Goal: Information Seeking & Learning: Learn about a topic

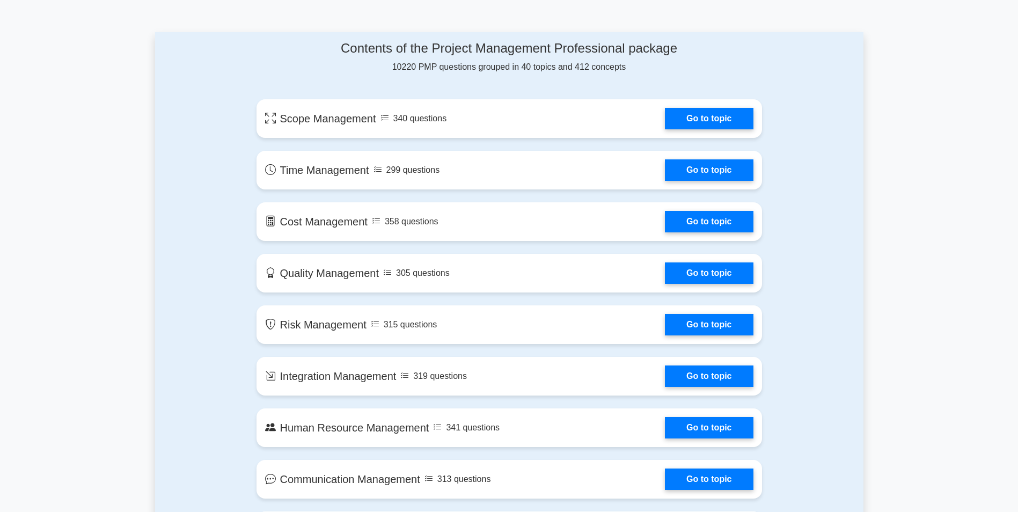
scroll to position [483, 0]
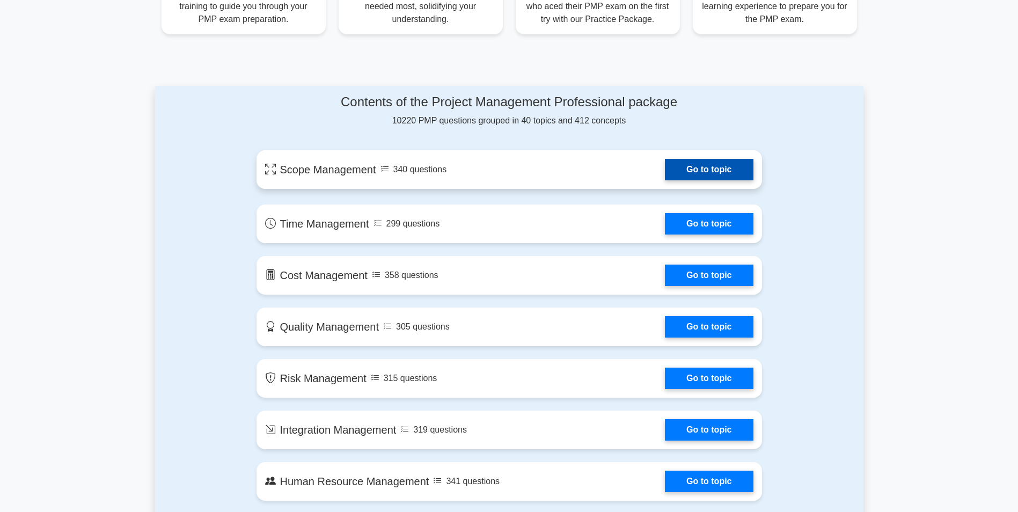
click at [718, 174] on link "Go to topic" at bounding box center [709, 169] width 88 height 21
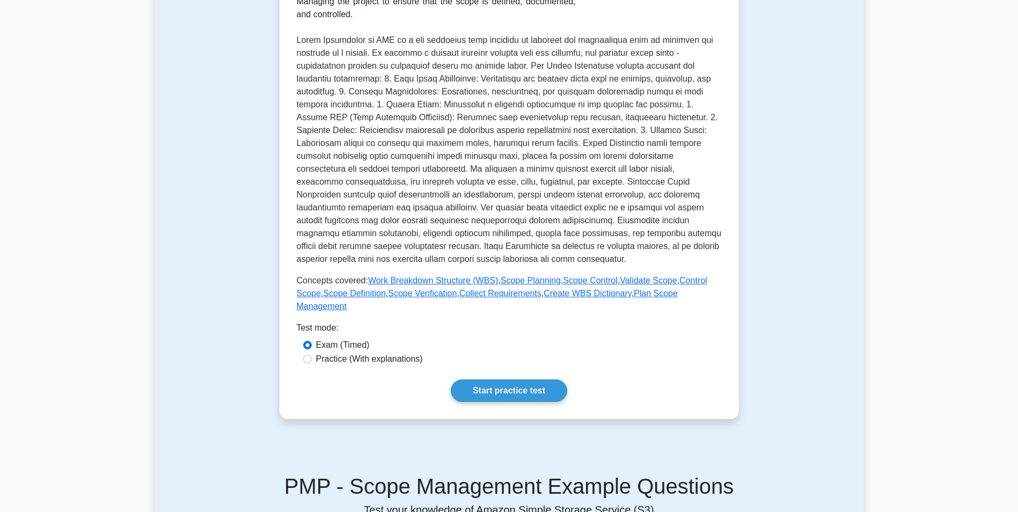
scroll to position [215, 0]
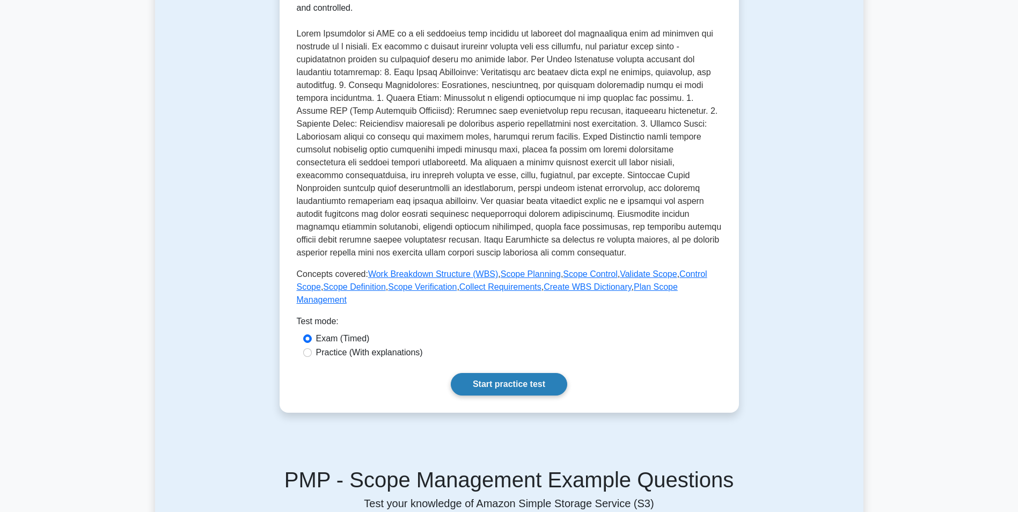
click at [508, 373] on link "Start practice test" at bounding box center [509, 384] width 116 height 23
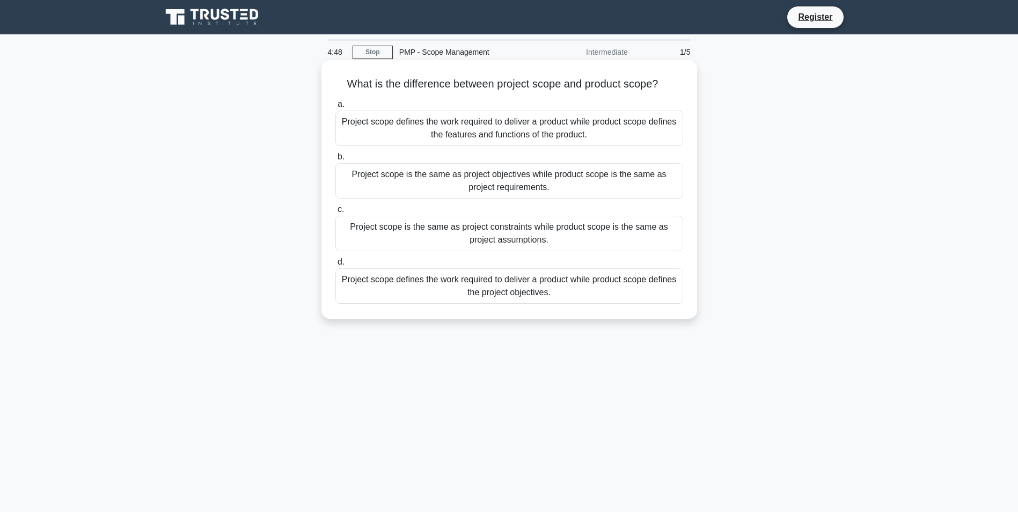
click at [455, 130] on div "Project scope defines the work required to deliver a product while product scop…" at bounding box center [509, 128] width 348 height 35
click at [335, 108] on input "a. Project scope defines the work required to deliver a product while product s…" at bounding box center [335, 104] width 0 height 7
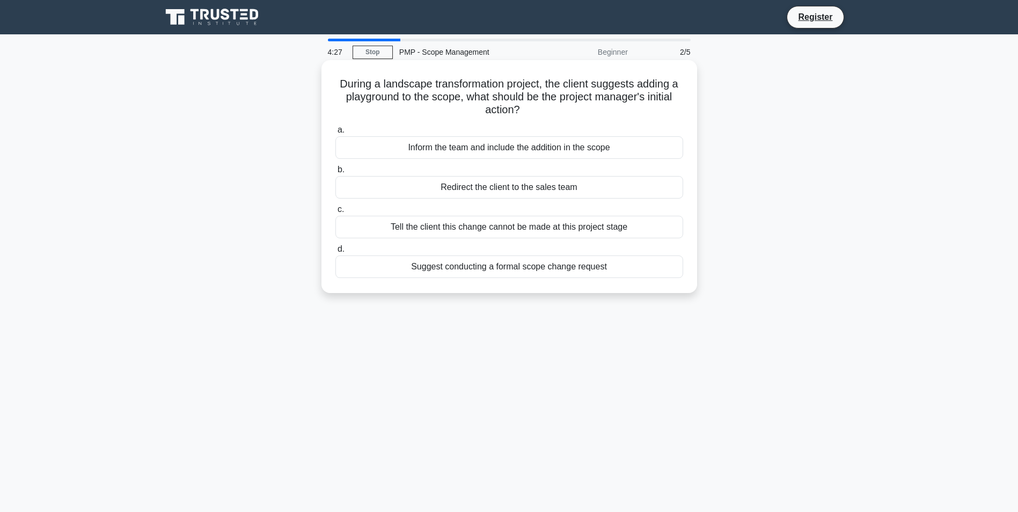
click at [408, 266] on div "Suggest conducting a formal scope change request" at bounding box center [509, 266] width 348 height 23
click at [335, 253] on input "d. Suggest conducting a formal scope change request" at bounding box center [335, 249] width 0 height 7
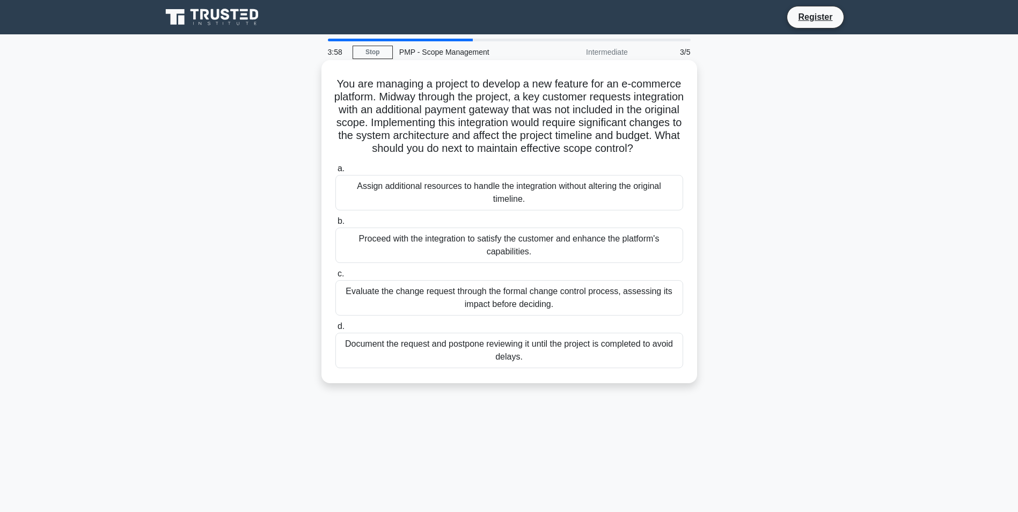
click at [365, 305] on div "Evaluate the change request through the formal change control process, assessin…" at bounding box center [509, 297] width 348 height 35
click at [335, 277] on input "c. Evaluate the change request through the formal change control process, asses…" at bounding box center [335, 273] width 0 height 7
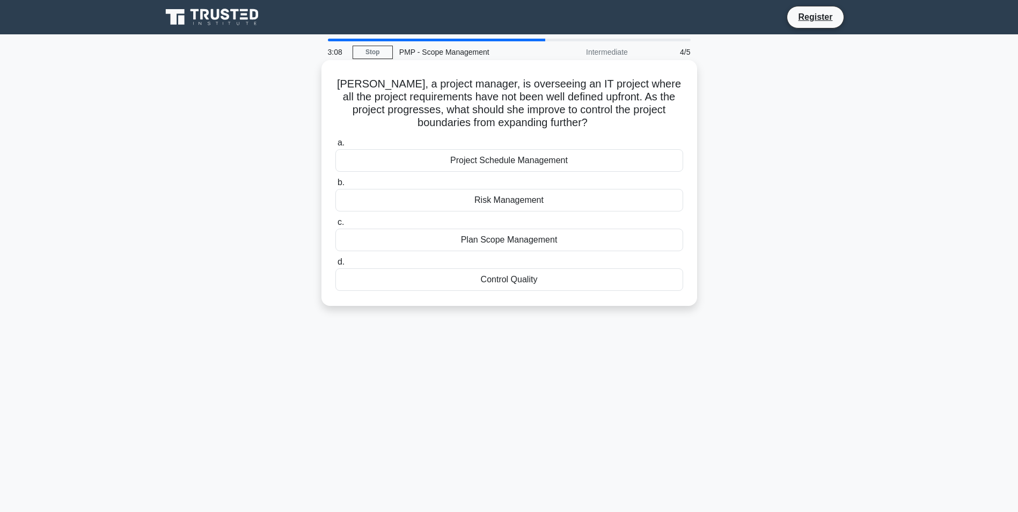
click at [448, 246] on div "Plan Scope Management" at bounding box center [509, 240] width 348 height 23
click at [335, 226] on input "c. Plan Scope Management" at bounding box center [335, 222] width 0 height 7
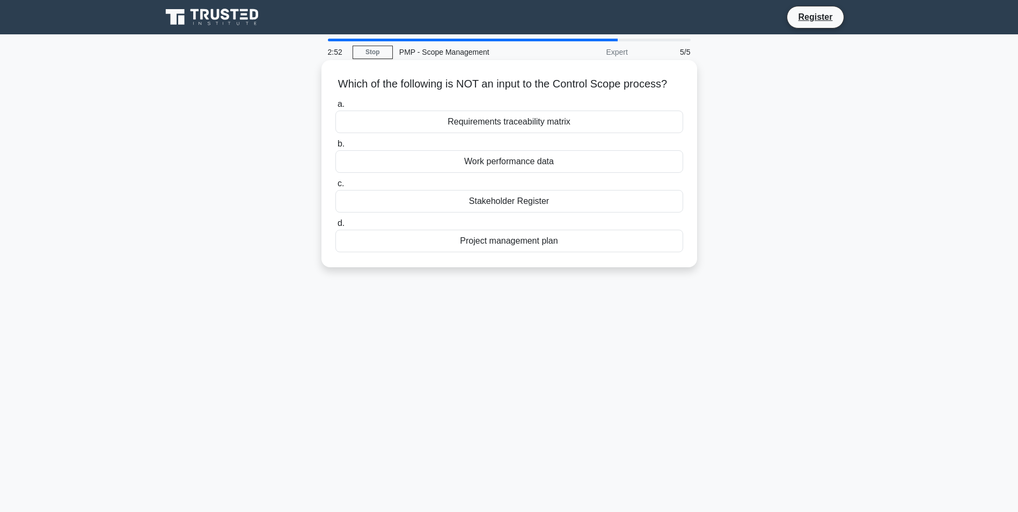
click at [454, 212] on div "Stakeholder Register" at bounding box center [509, 201] width 348 height 23
click at [335, 187] on input "c. Stakeholder Register" at bounding box center [335, 183] width 0 height 7
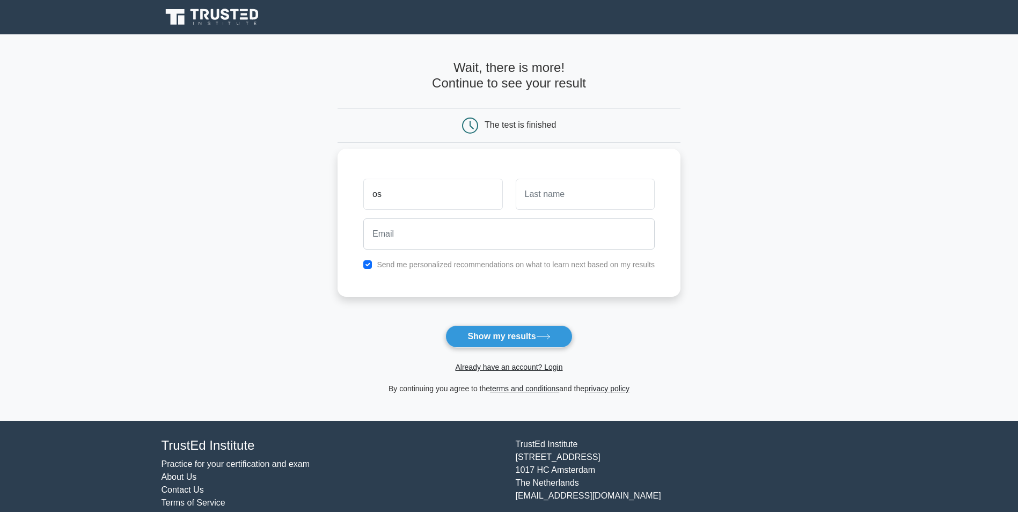
type input "o"
type input "Oscar"
type input "Almenario"
click at [417, 240] on input "email" at bounding box center [508, 233] width 291 height 31
type input "omalmenario@yahoo.com"
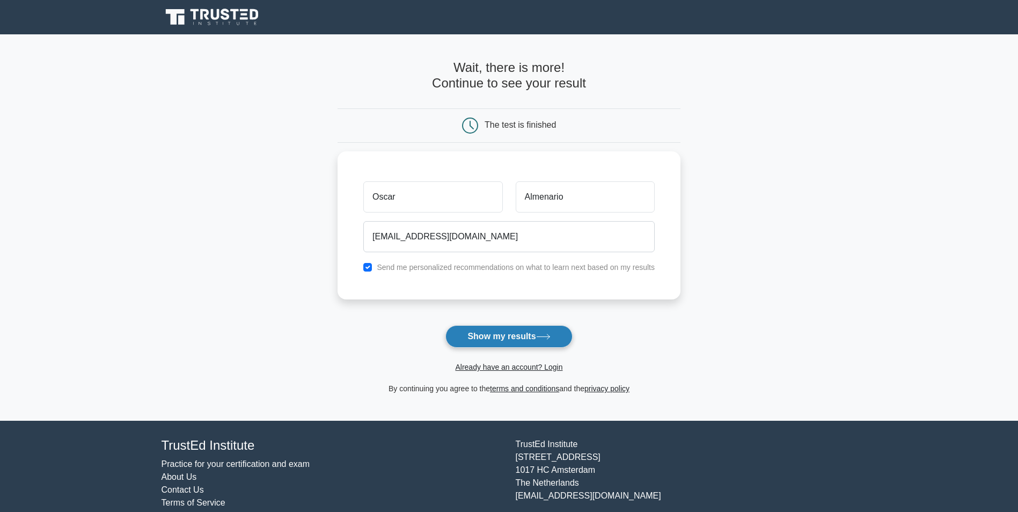
click at [469, 334] on button "Show my results" at bounding box center [508, 336] width 127 height 23
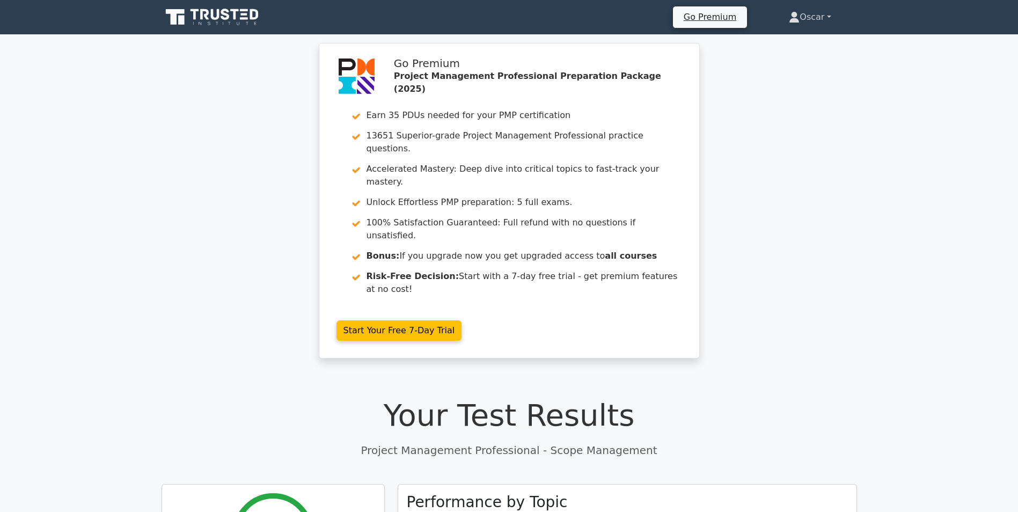
click at [826, 19] on link "Oscar" at bounding box center [809, 16] width 93 height 21
click at [781, 41] on link "Profile" at bounding box center [806, 42] width 85 height 17
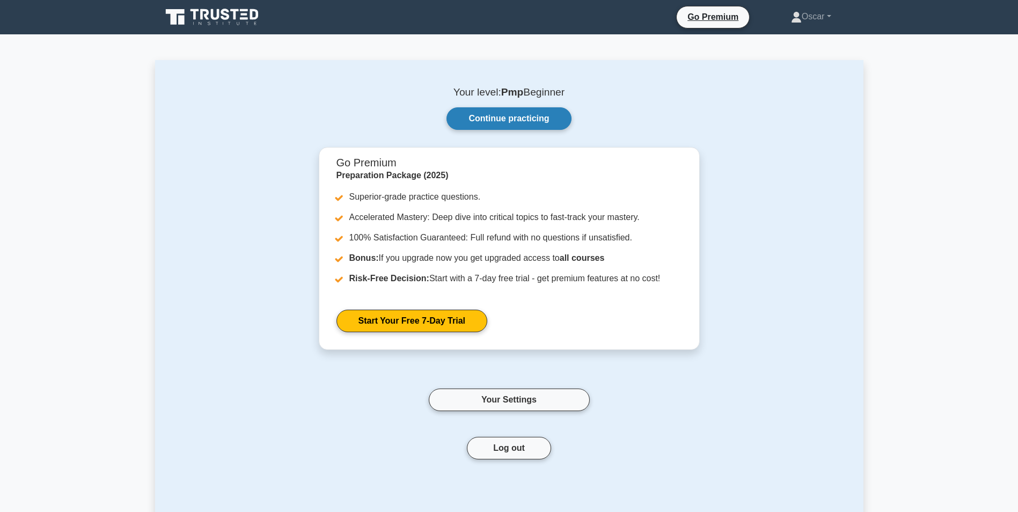
click at [486, 121] on link "Continue practicing" at bounding box center [508, 118] width 124 height 23
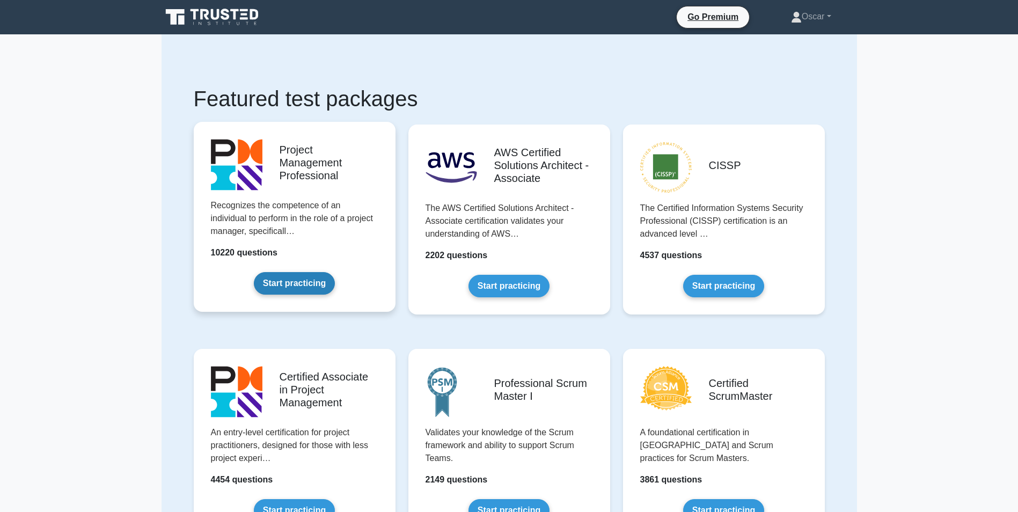
click at [289, 283] on link "Start practicing" at bounding box center [294, 283] width 81 height 23
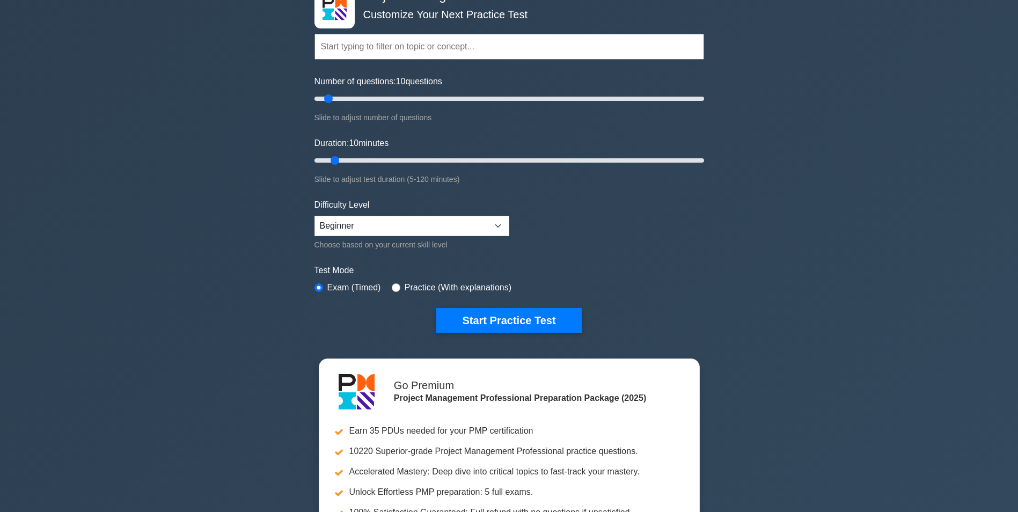
scroll to position [54, 0]
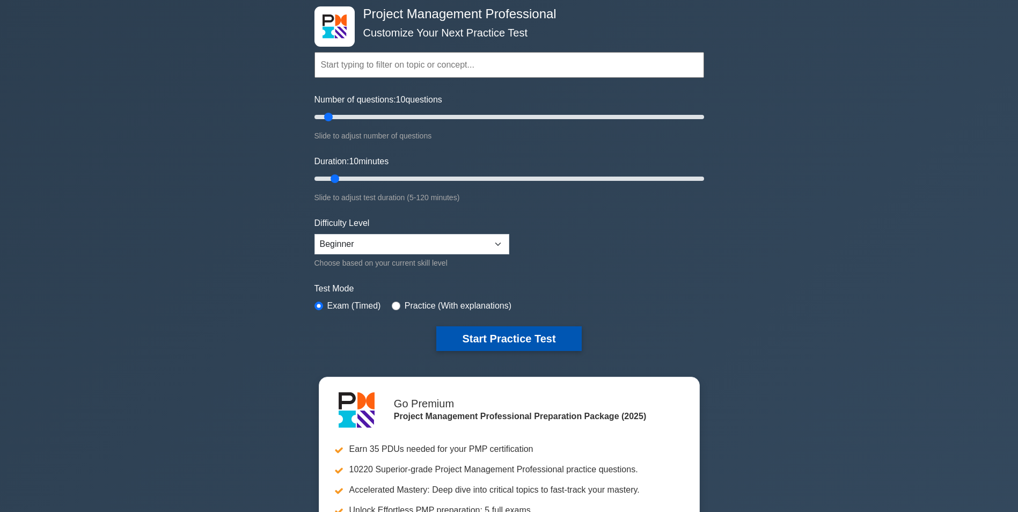
click at [511, 339] on button "Start Practice Test" at bounding box center [508, 338] width 145 height 25
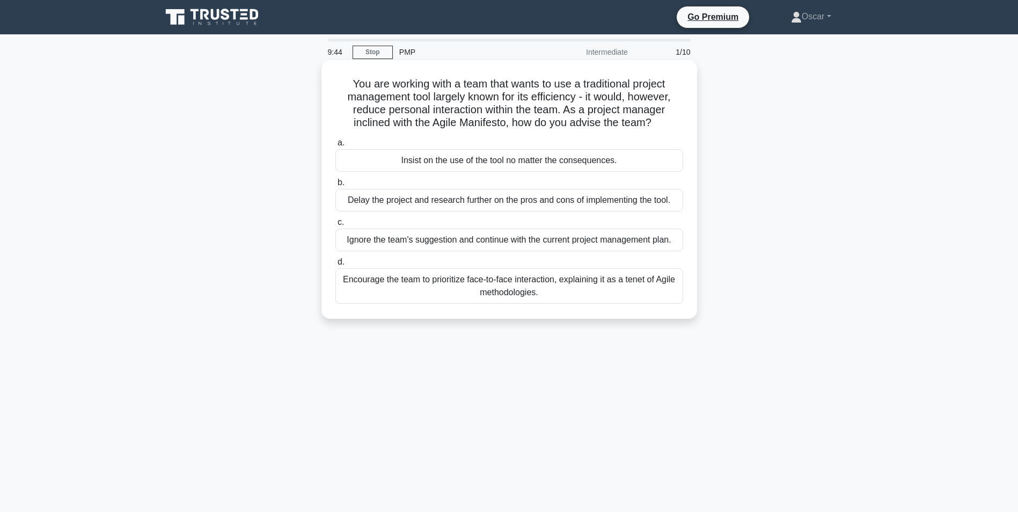
click at [512, 281] on div "Encourage the team to prioritize face-to-face interaction, explaining it as a t…" at bounding box center [509, 285] width 348 height 35
click at [335, 266] on input "d. Encourage the team to prioritize face-to-face interaction, explaining it as …" at bounding box center [335, 262] width 0 height 7
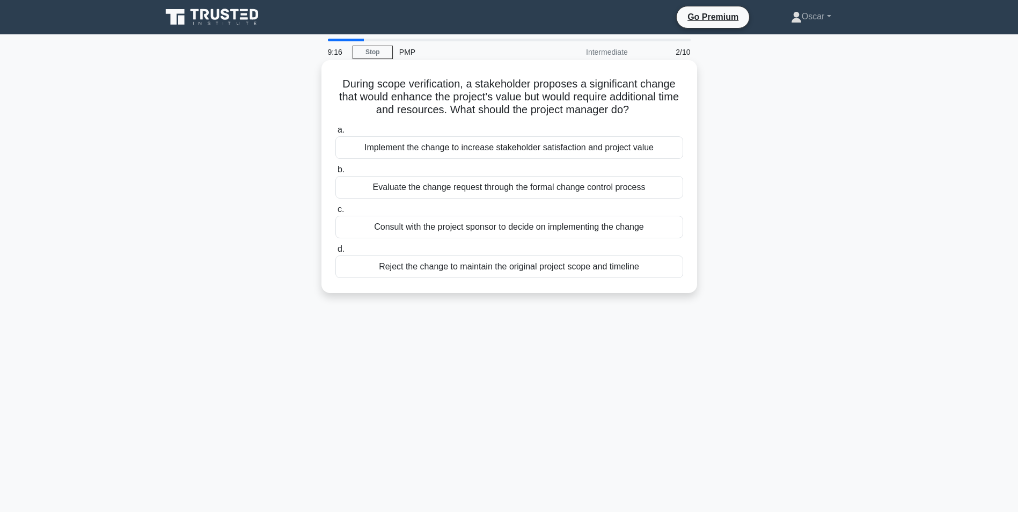
click at [432, 190] on div "Evaluate the change request through the formal change control process" at bounding box center [509, 187] width 348 height 23
click at [335, 173] on input "b. Evaluate the change request through the formal change control process" at bounding box center [335, 169] width 0 height 7
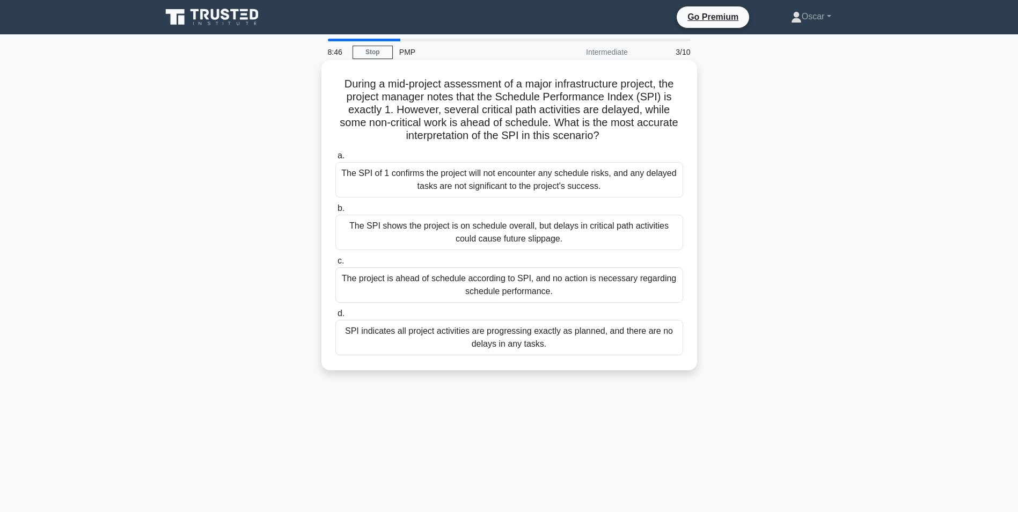
click at [399, 230] on div "The SPI shows the project is on schedule overall, but delays in critical path a…" at bounding box center [509, 232] width 348 height 35
click at [335, 212] on input "b. The SPI shows the project is on schedule overall, but delays in critical pat…" at bounding box center [335, 208] width 0 height 7
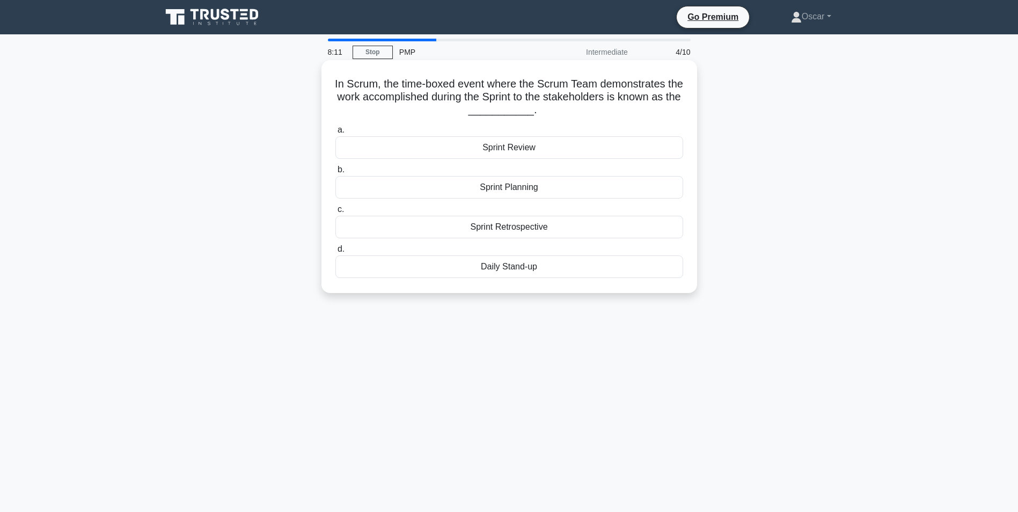
click at [463, 153] on div "Sprint Review" at bounding box center [509, 147] width 348 height 23
click at [335, 134] on input "a. Sprint Review" at bounding box center [335, 130] width 0 height 7
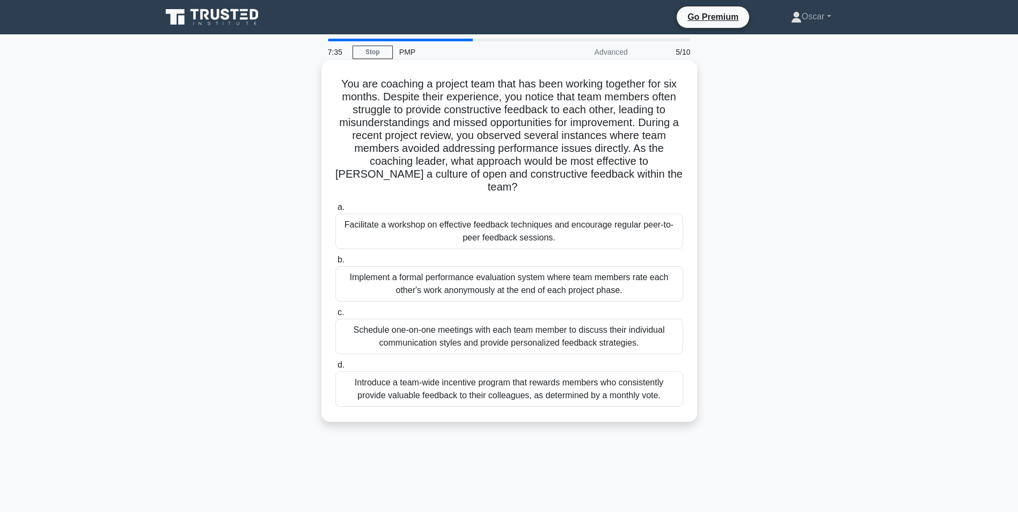
click at [473, 219] on div "Facilitate a workshop on effective feedback techniques and encourage regular pe…" at bounding box center [509, 231] width 348 height 35
click at [335, 211] on input "a. Facilitate a workshop on effective feedback techniques and encourage regular…" at bounding box center [335, 207] width 0 height 7
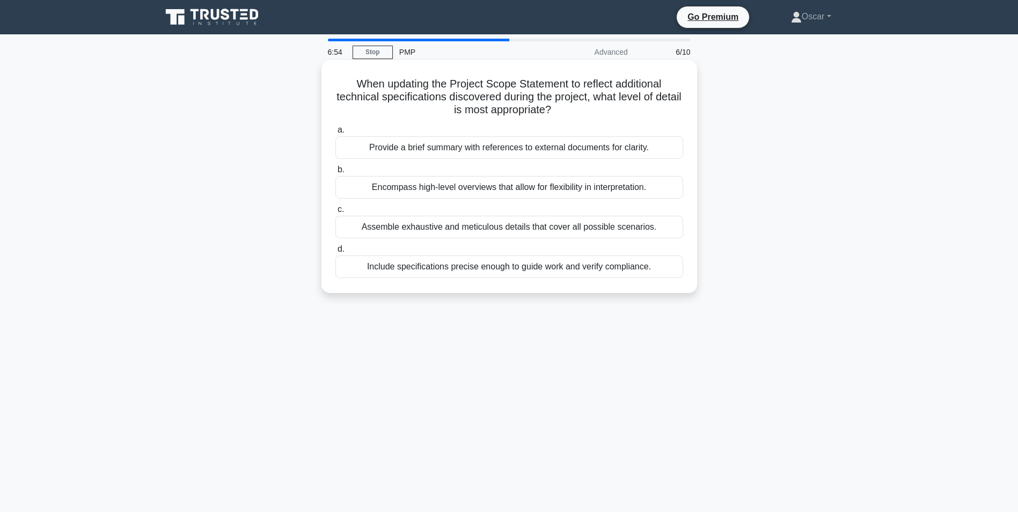
click at [397, 264] on div "Include specifications precise enough to guide work and verify compliance." at bounding box center [509, 266] width 348 height 23
click at [335, 253] on input "d. Include specifications precise enough to guide work and verify compliance." at bounding box center [335, 249] width 0 height 7
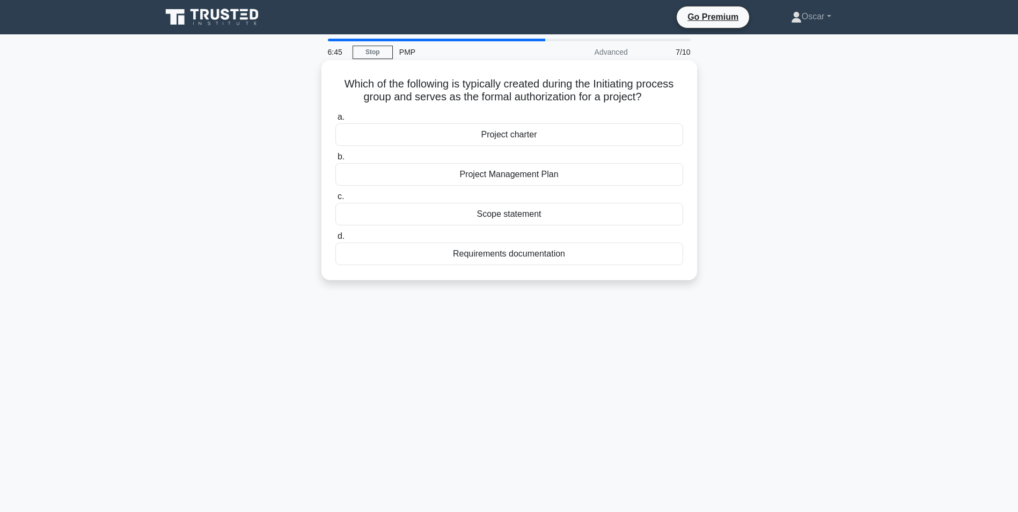
click at [432, 134] on div "Project charter" at bounding box center [509, 134] width 348 height 23
click at [335, 121] on input "a. Project charter" at bounding box center [335, 117] width 0 height 7
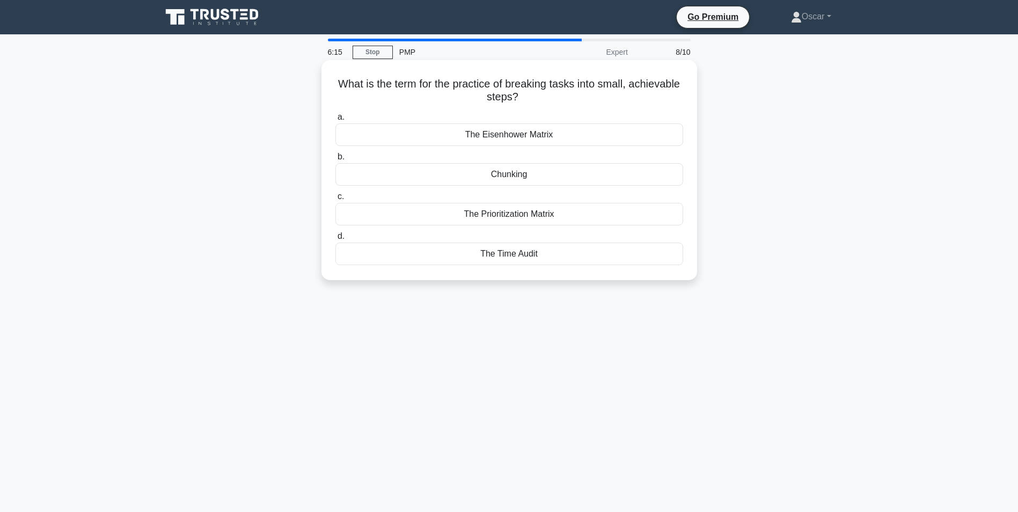
click at [484, 178] on div "Chunking" at bounding box center [509, 174] width 348 height 23
click at [335, 160] on input "b. Chunking" at bounding box center [335, 156] width 0 height 7
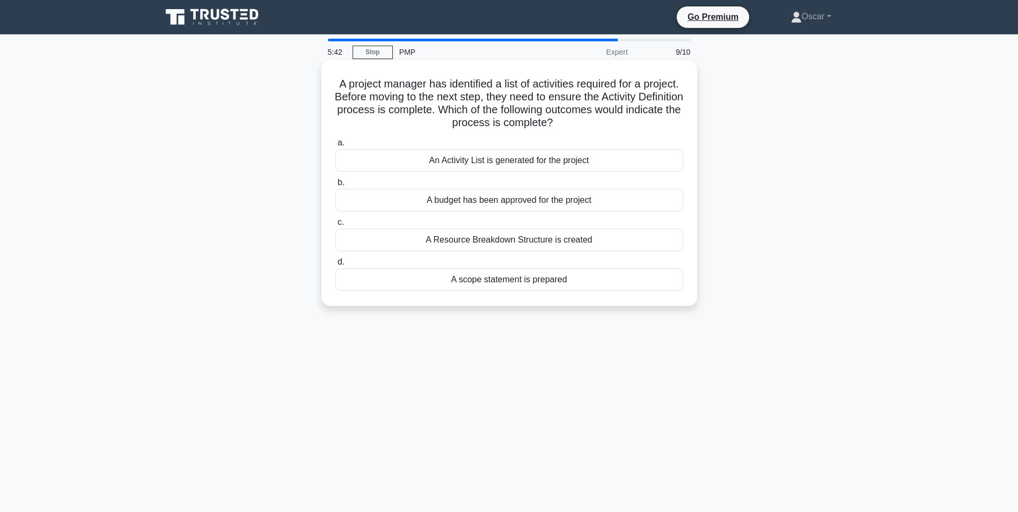
click at [444, 282] on div "A scope statement is prepared" at bounding box center [509, 279] width 348 height 23
click at [335, 266] on input "d. A scope statement is prepared" at bounding box center [335, 262] width 0 height 7
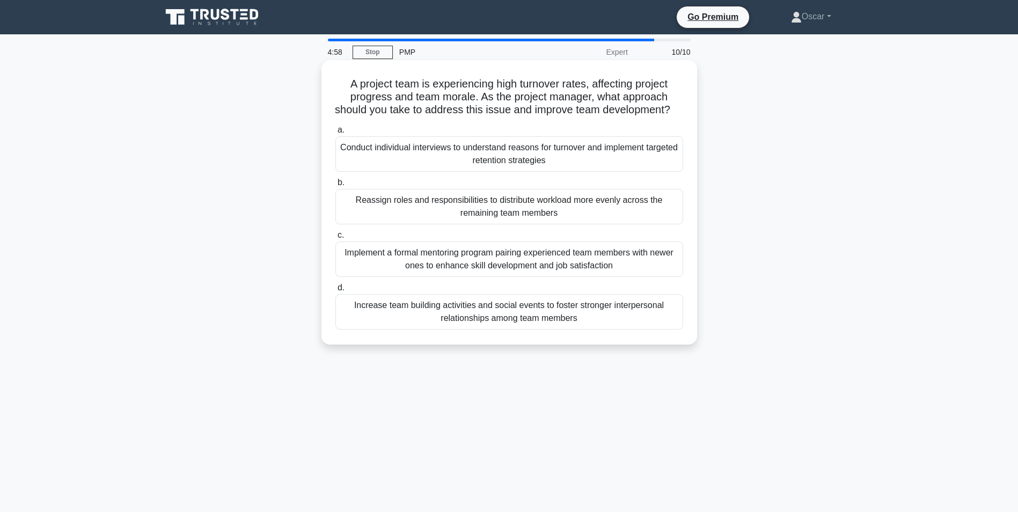
click at [422, 324] on div "Increase team building activities and social events to foster stronger interper…" at bounding box center [509, 311] width 348 height 35
click at [335, 291] on input "d. Increase team building activities and social events to foster stronger inter…" at bounding box center [335, 287] width 0 height 7
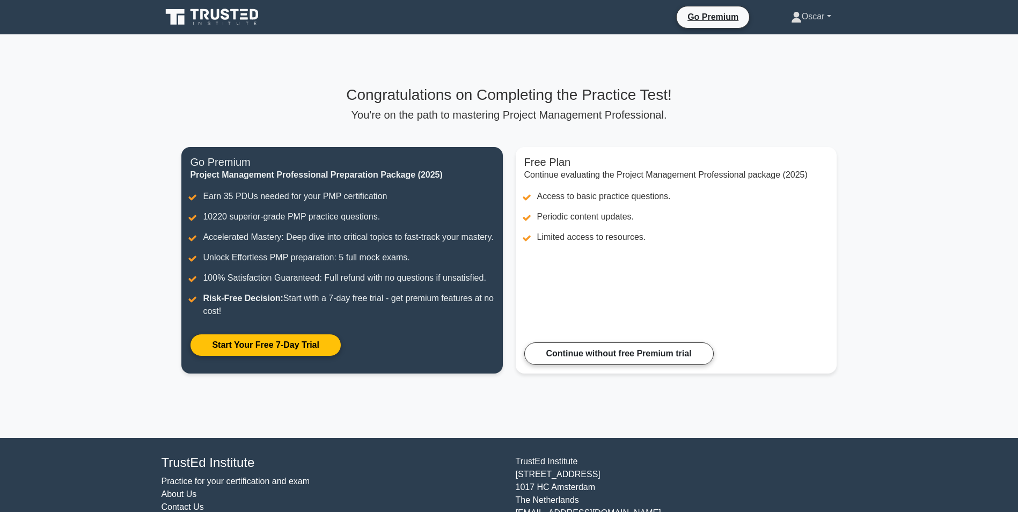
click at [828, 18] on link "Oscar" at bounding box center [811, 16] width 92 height 21
click at [789, 41] on link "Profile" at bounding box center [808, 41] width 85 height 17
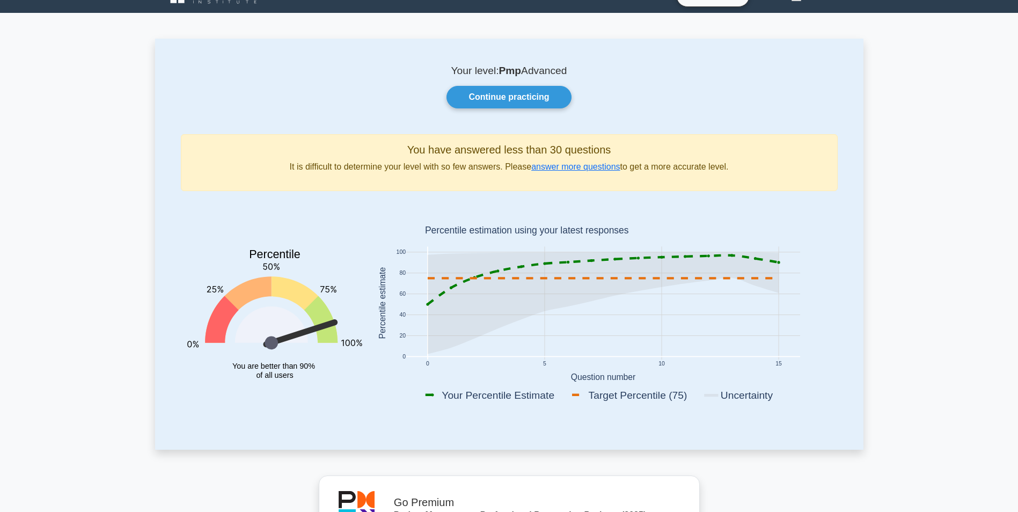
scroll to position [54, 0]
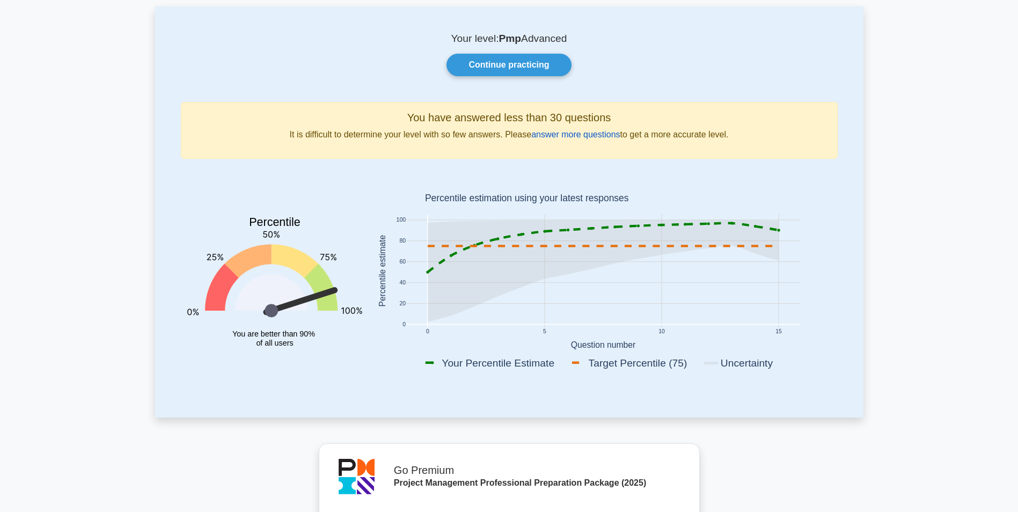
click at [575, 136] on link "answer more questions" at bounding box center [575, 134] width 89 height 9
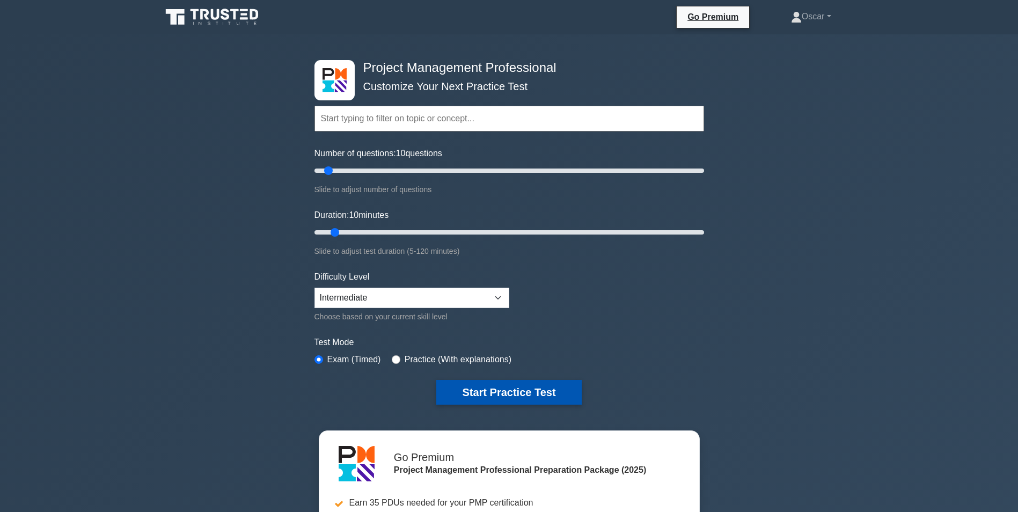
click at [532, 392] on button "Start Practice Test" at bounding box center [508, 392] width 145 height 25
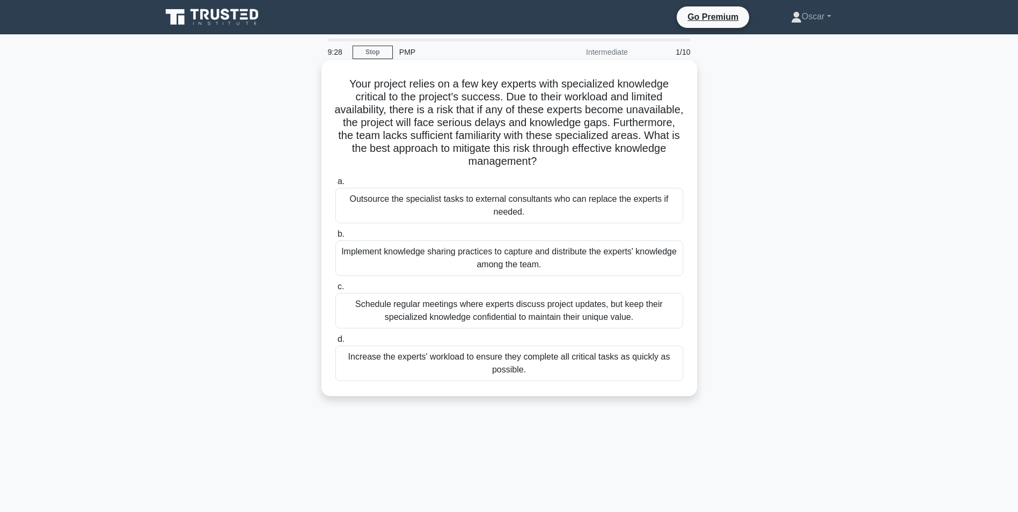
click at [413, 254] on div "Implement knowledge sharing practices to capture and distribute the experts' kn…" at bounding box center [509, 257] width 348 height 35
drag, startPoint x: 413, startPoint y: 254, endPoint x: 370, endPoint y: 266, distance: 44.9
click at [370, 266] on div "Implement knowledge sharing practices to capture and distribute the experts' kn…" at bounding box center [509, 257] width 348 height 35
click at [335, 238] on input "b. Implement knowledge sharing practices to capture and distribute the experts'…" at bounding box center [335, 234] width 0 height 7
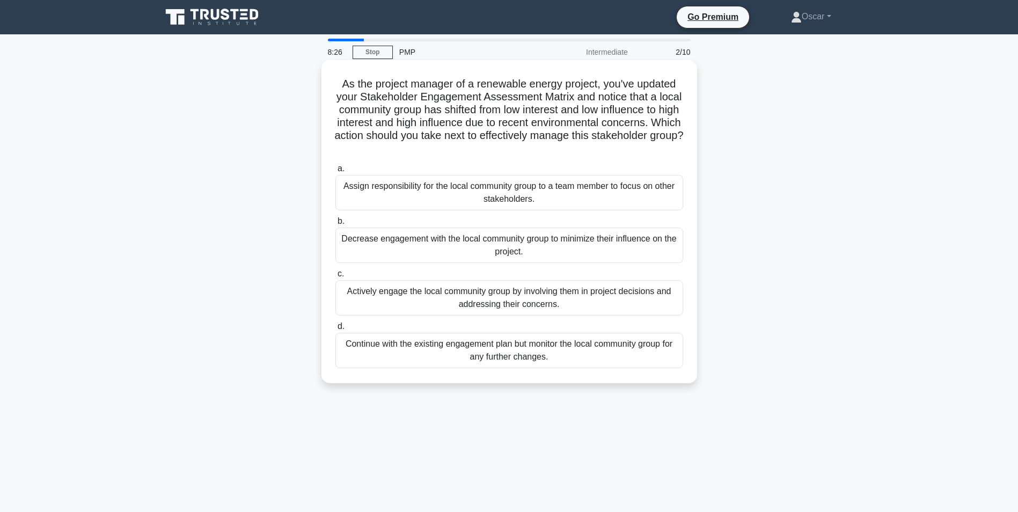
click at [469, 296] on div "Actively engage the local community group by involving them in project decision…" at bounding box center [509, 297] width 348 height 35
click at [335, 277] on input "c. Actively engage the local community group by involving them in project decis…" at bounding box center [335, 273] width 0 height 7
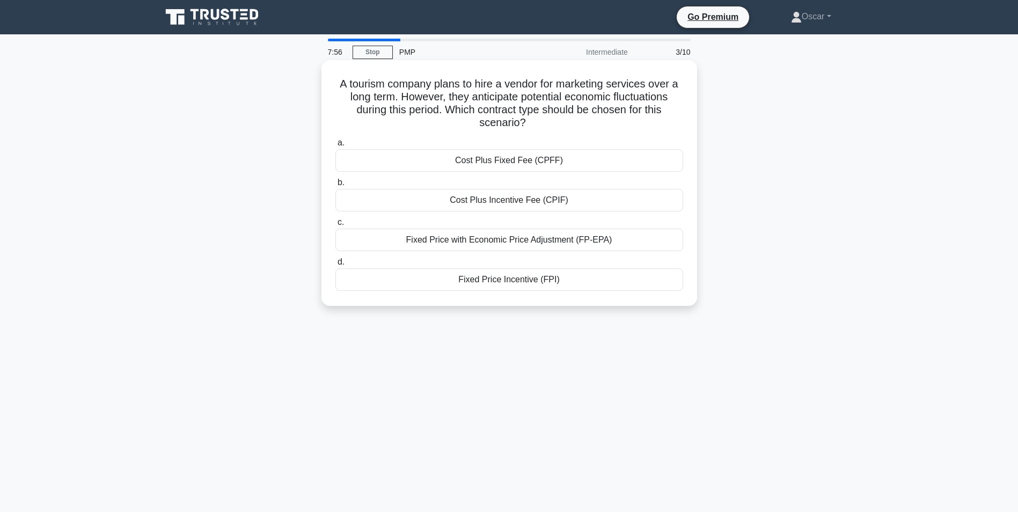
click at [491, 240] on div "Fixed Price with Economic Price Adjustment (FP-EPA)" at bounding box center [509, 240] width 348 height 23
click at [335, 226] on input "c. Fixed Price with Economic Price Adjustment (FP-EPA)" at bounding box center [335, 222] width 0 height 7
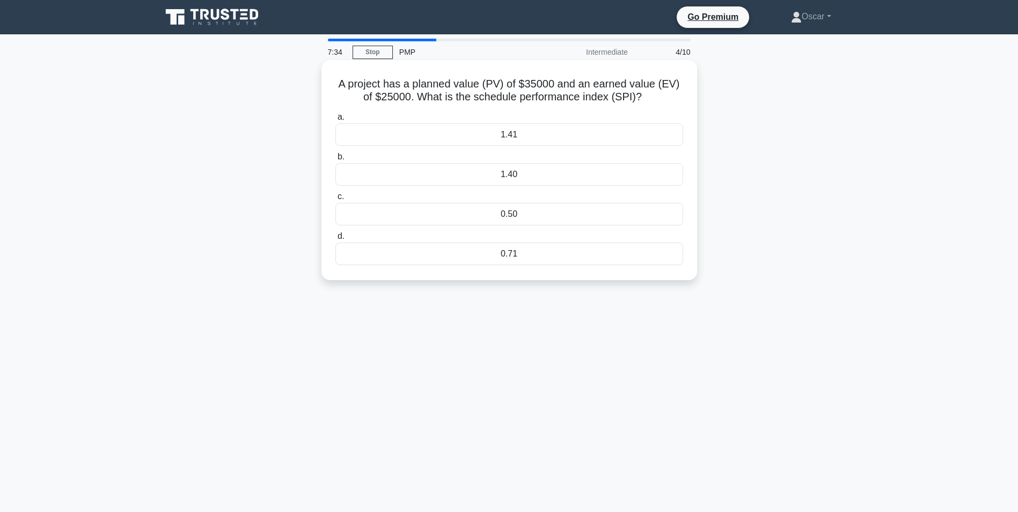
click at [465, 255] on div "0.71" at bounding box center [509, 254] width 348 height 23
click at [335, 240] on input "d. 0.71" at bounding box center [335, 236] width 0 height 7
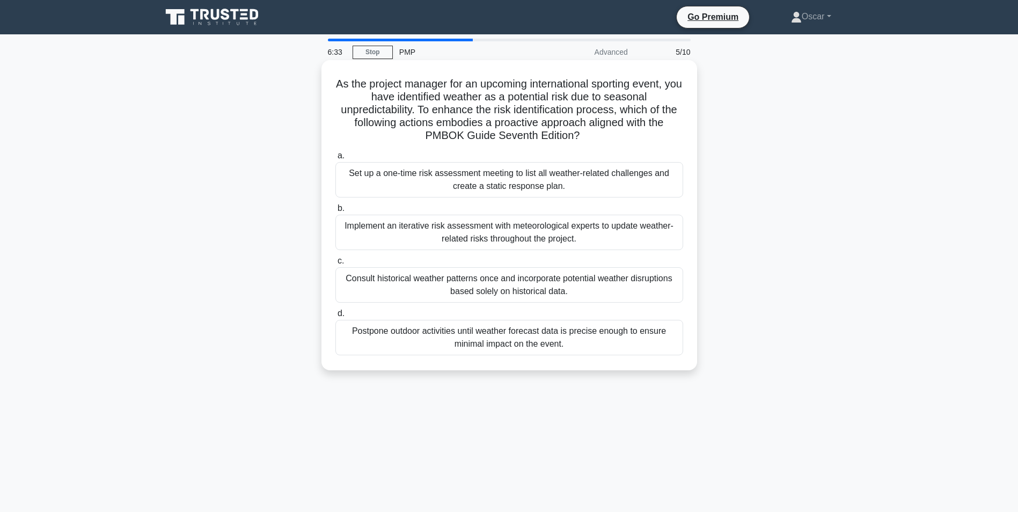
click at [447, 184] on div "Set up a one-time risk assessment meeting to list all weather-related challenge…" at bounding box center [509, 179] width 348 height 35
click at [335, 159] on input "a. Set up a one-time risk assessment meeting to list all weather-related challe…" at bounding box center [335, 155] width 0 height 7
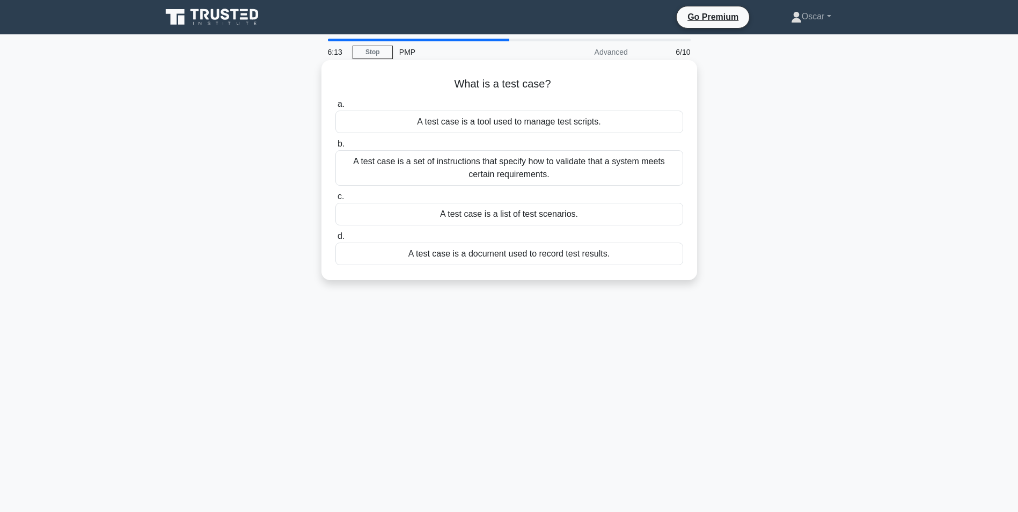
click at [424, 160] on div "A test case is a set of instructions that specify how to validate that a system…" at bounding box center [509, 167] width 348 height 35
click at [335, 148] on input "b. A test case is a set of instructions that specify how to validate that a sys…" at bounding box center [335, 144] width 0 height 7
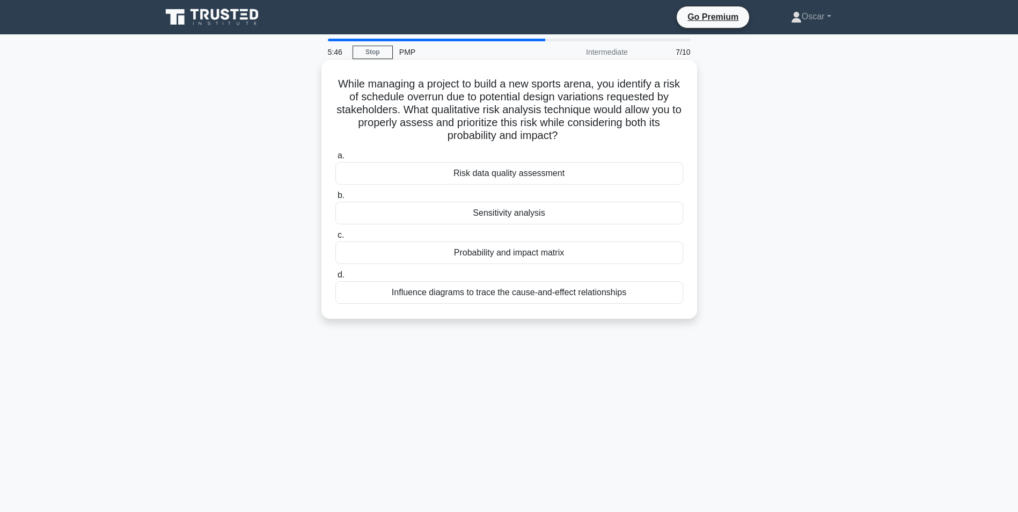
click at [427, 255] on div "Probability and impact matrix" at bounding box center [509, 252] width 348 height 23
click at [335, 239] on input "c. Probability and impact matrix" at bounding box center [335, 235] width 0 height 7
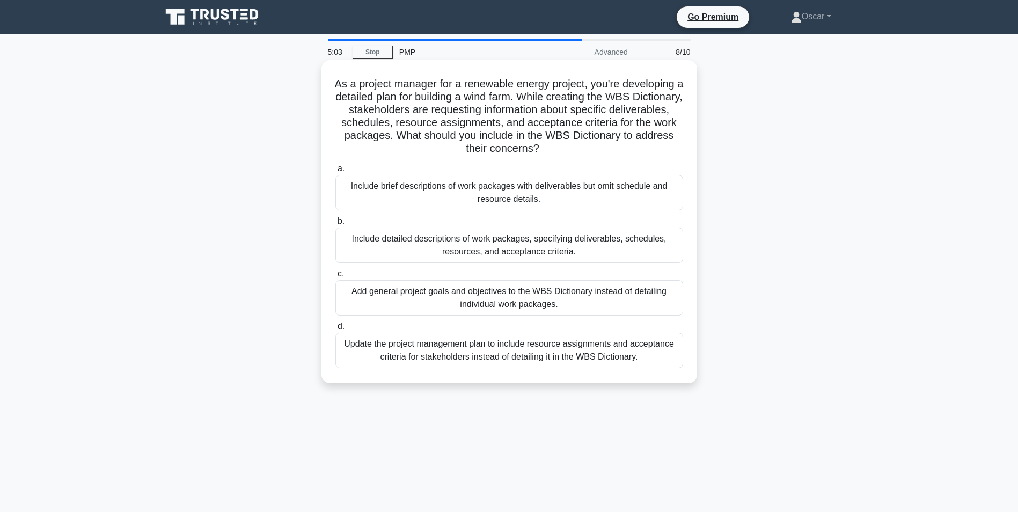
click at [438, 245] on div "Include detailed descriptions of work packages, specifying deliverables, schedu…" at bounding box center [509, 245] width 348 height 35
click at [335, 225] on input "b. Include detailed descriptions of work packages, specifying deliverables, sch…" at bounding box center [335, 221] width 0 height 7
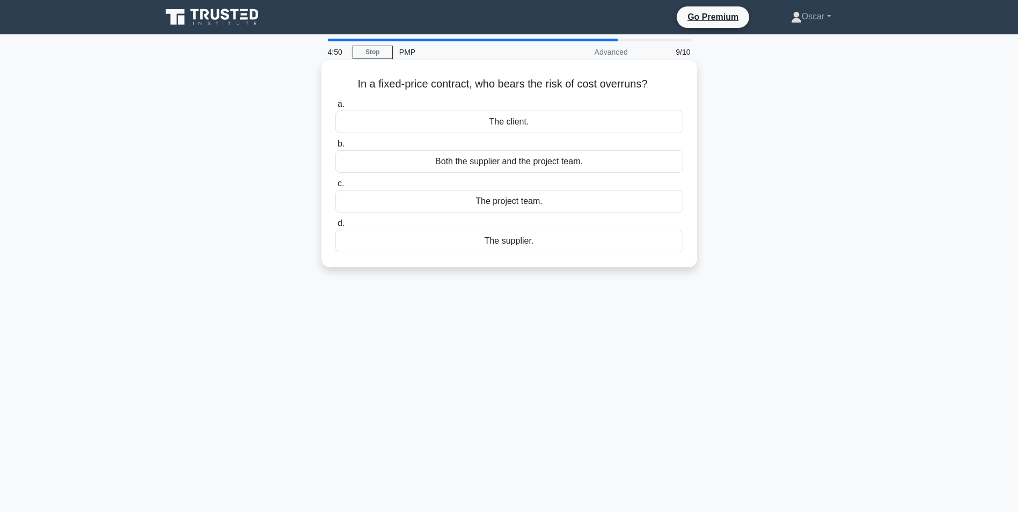
click at [474, 243] on div "The supplier." at bounding box center [509, 241] width 348 height 23
click at [335, 227] on input "d. The supplier." at bounding box center [335, 223] width 0 height 7
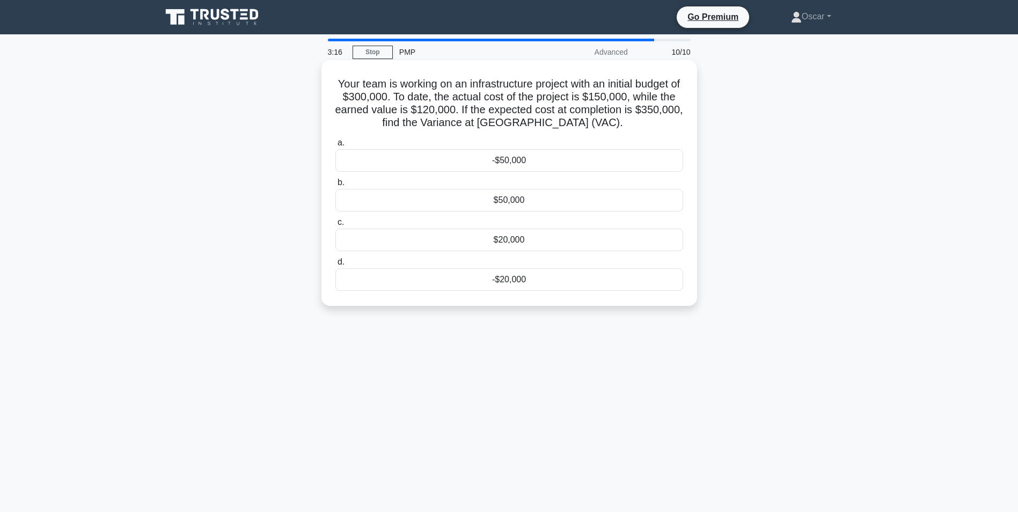
click at [457, 164] on div "-$50,000" at bounding box center [509, 160] width 348 height 23
click at [335, 146] on input "a. -$50,000" at bounding box center [335, 143] width 0 height 7
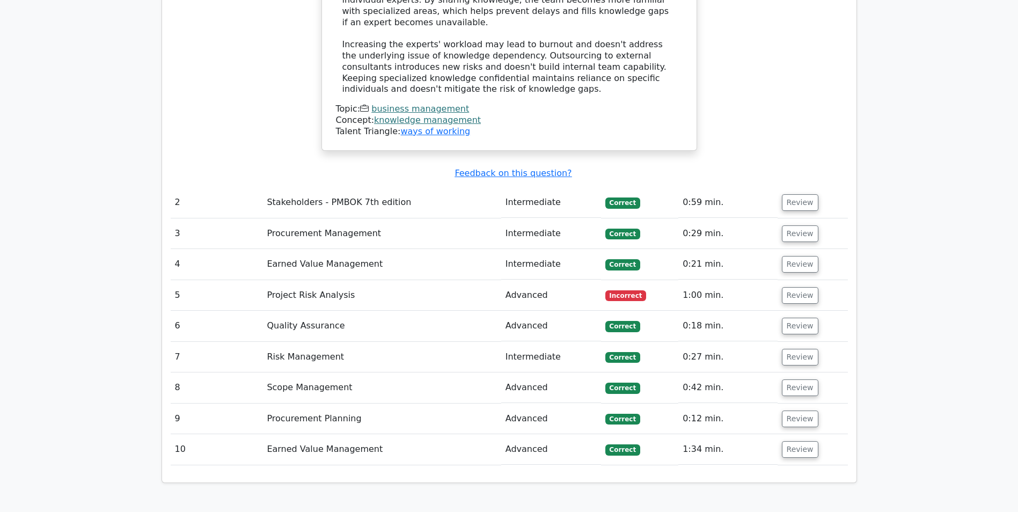
scroll to position [1449, 0]
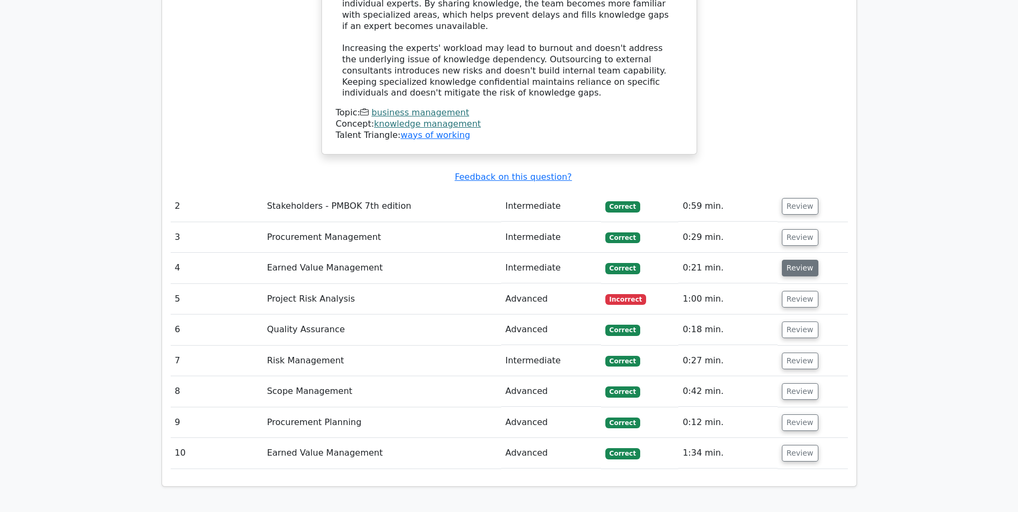
click at [791, 260] on button "Review" at bounding box center [800, 268] width 36 height 17
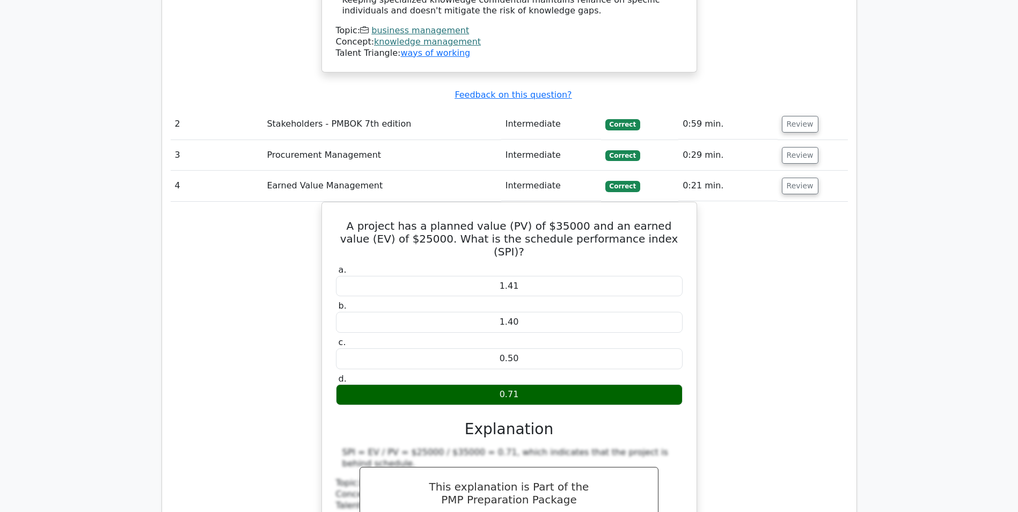
scroll to position [1556, 0]
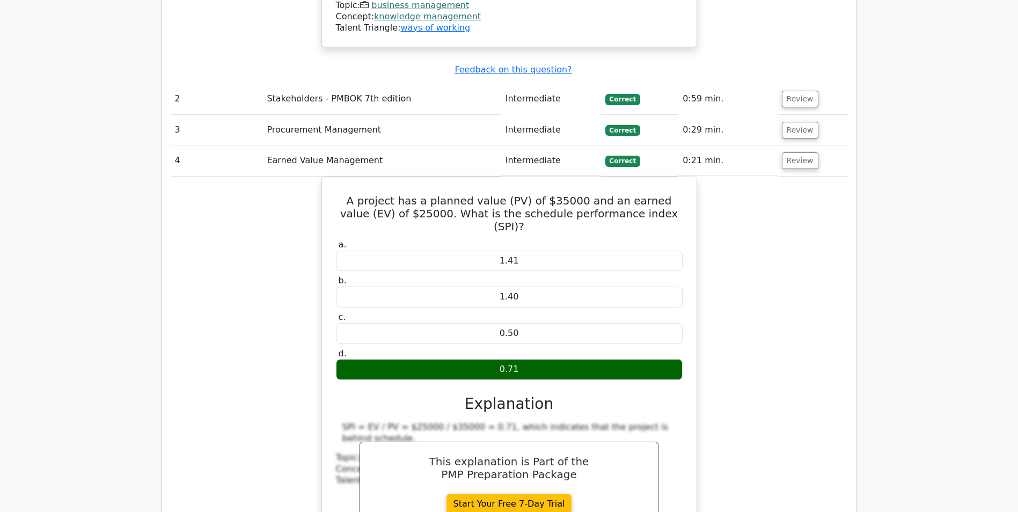
click at [787, 271] on div "A project has a planned value (PV) of $35000 and an earned value (EV) of $25000…" at bounding box center [509, 388] width 677 height 422
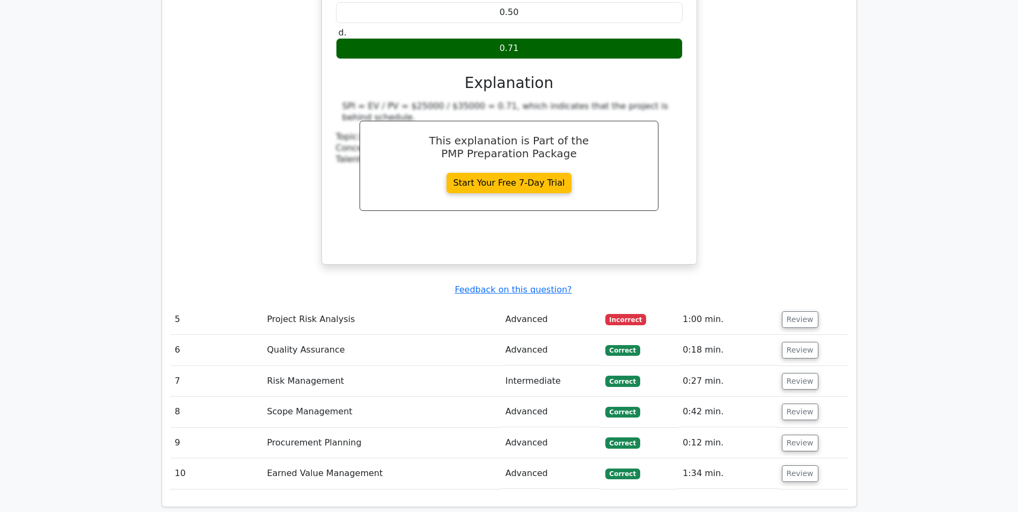
scroll to position [1878, 0]
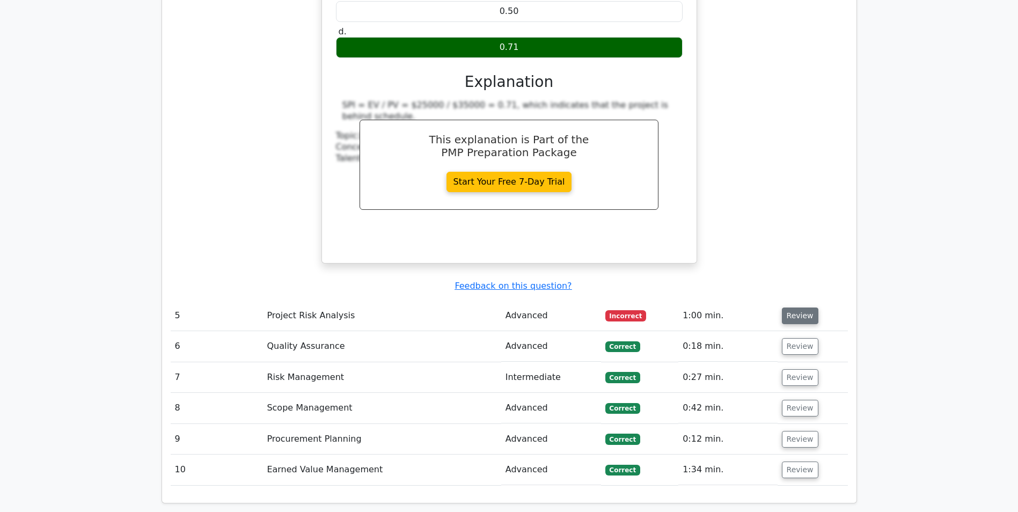
click at [794, 307] on button "Review" at bounding box center [800, 315] width 36 height 17
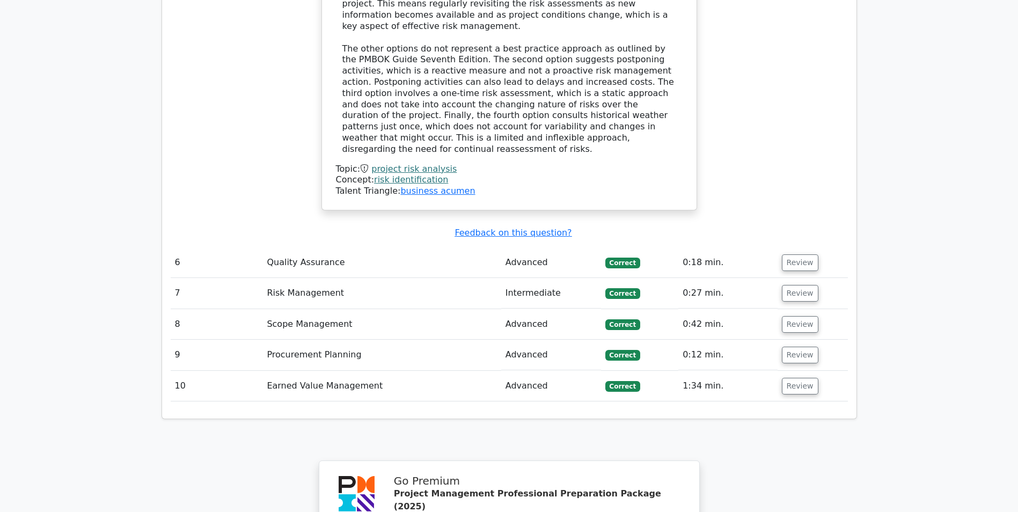
scroll to position [2576, 0]
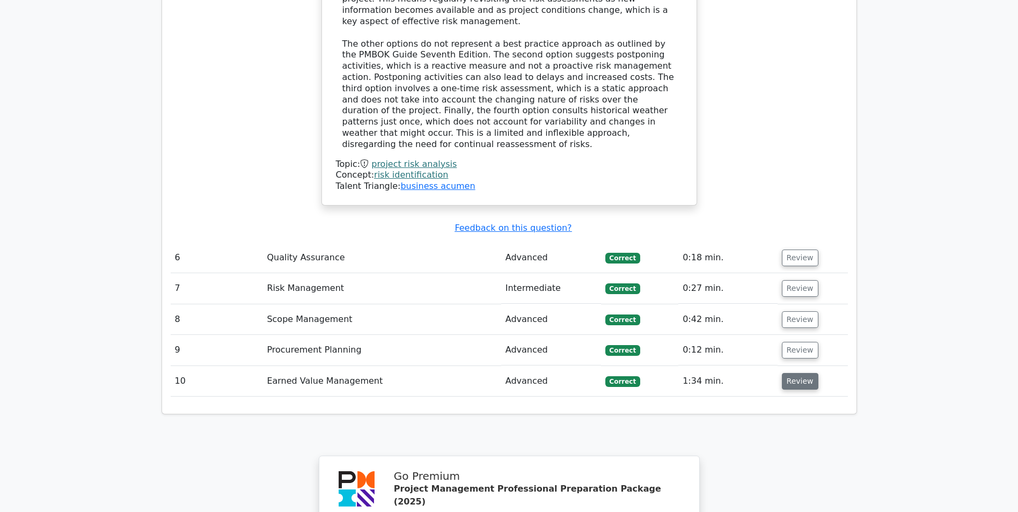
click at [790, 373] on button "Review" at bounding box center [800, 381] width 36 height 17
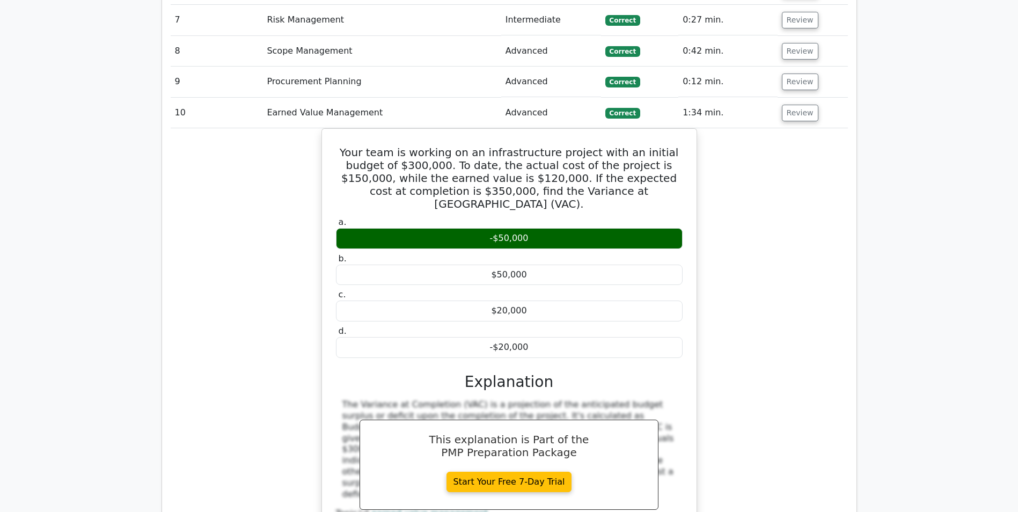
scroll to position [2951, 0]
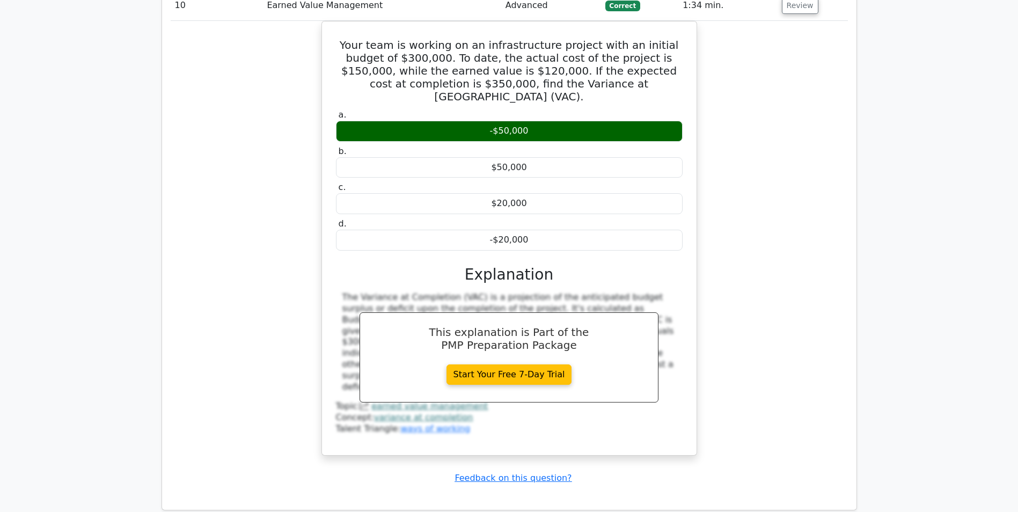
click at [738, 285] on div "Your team is working on an infrastructure project with an initial budget of $30…" at bounding box center [509, 244] width 677 height 447
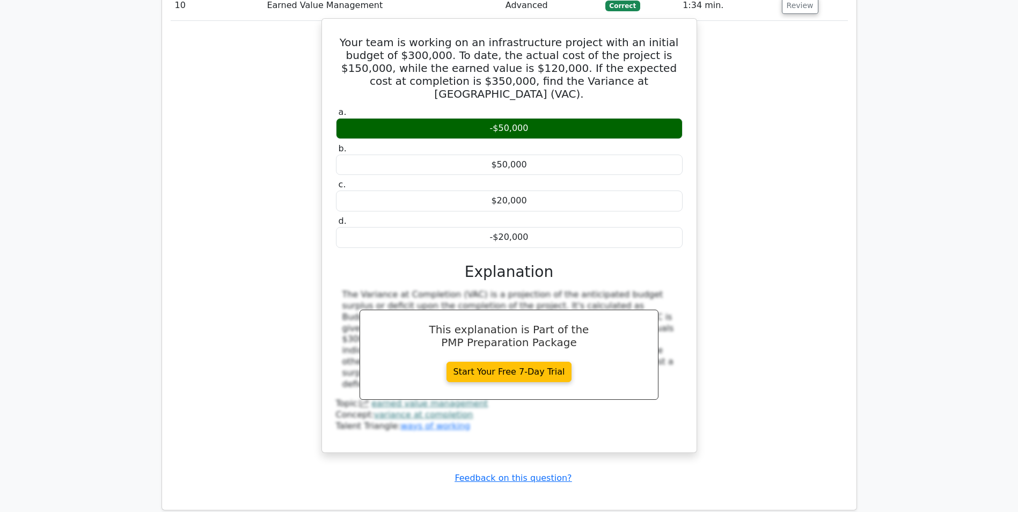
click at [665, 398] on div "Topic: earned value management Concept: variance at completion Talent Triangle:…" at bounding box center [509, 414] width 347 height 33
click at [620, 162] on div "a. -$50,000 b. $50,000" at bounding box center [509, 272] width 349 height 335
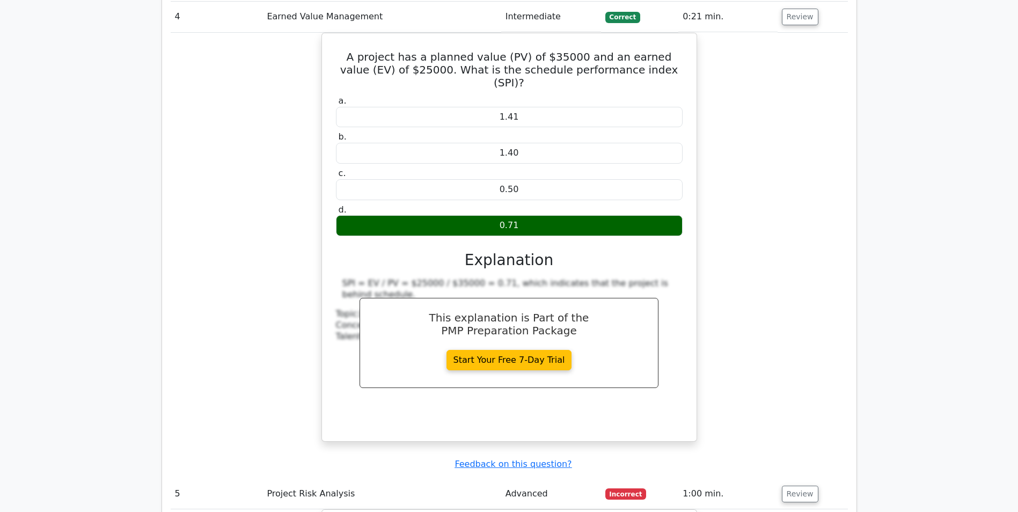
scroll to position [1717, 0]
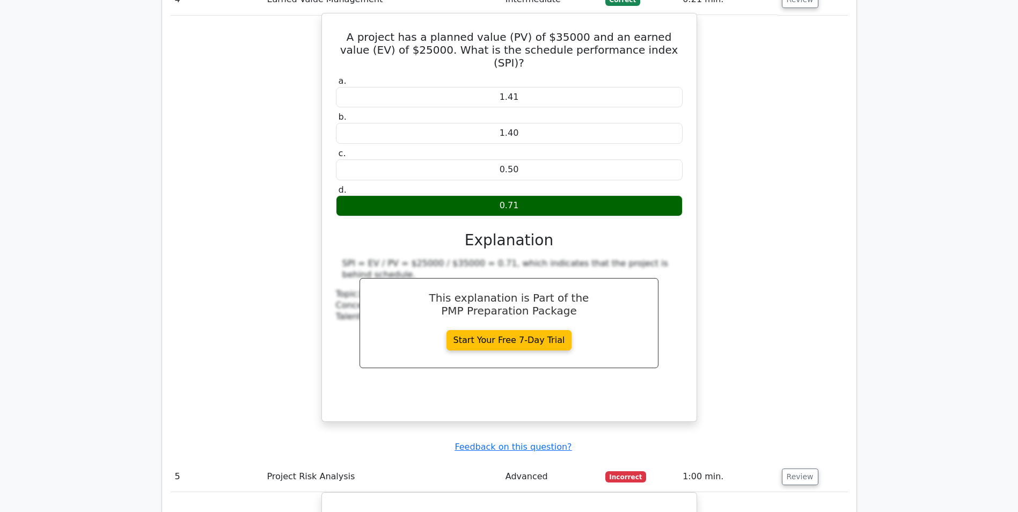
click at [681, 285] on div "SPI = EV / PV = $25000 / $35000 = 0.71, which indicates that the project is beh…" at bounding box center [509, 333] width 347 height 150
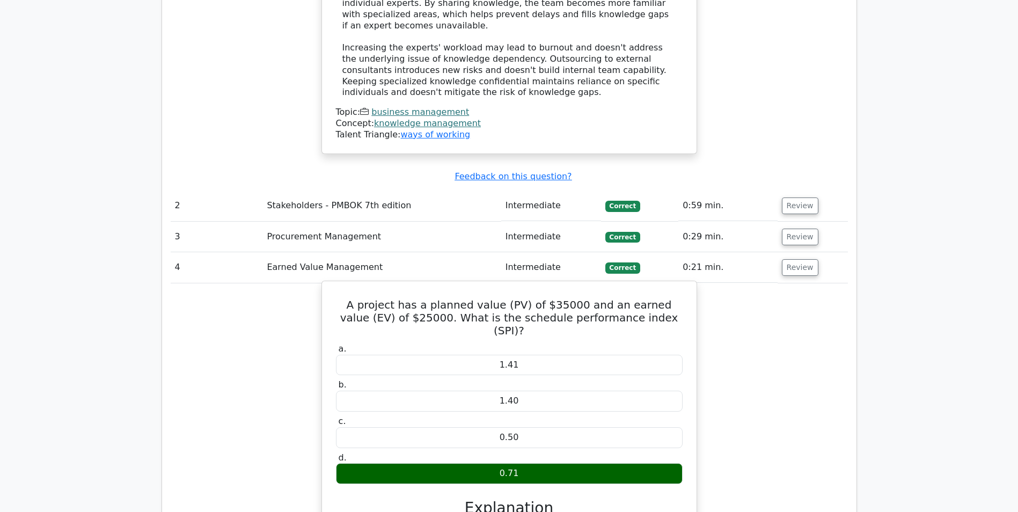
scroll to position [1449, 0]
click at [694, 281] on div "A project has a planned value (PV) of $35000 and an earned value (EV) of $25000…" at bounding box center [509, 485] width 376 height 409
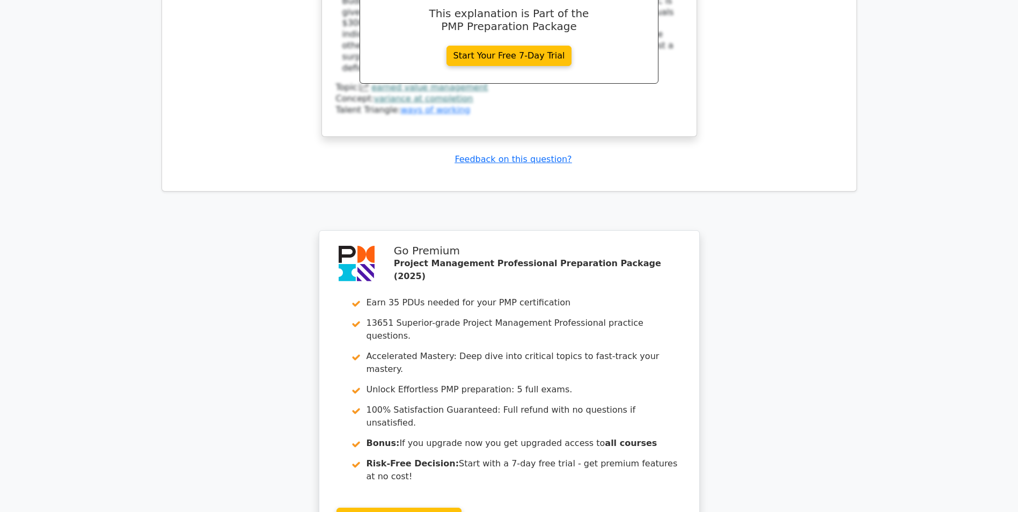
scroll to position [3273, 0]
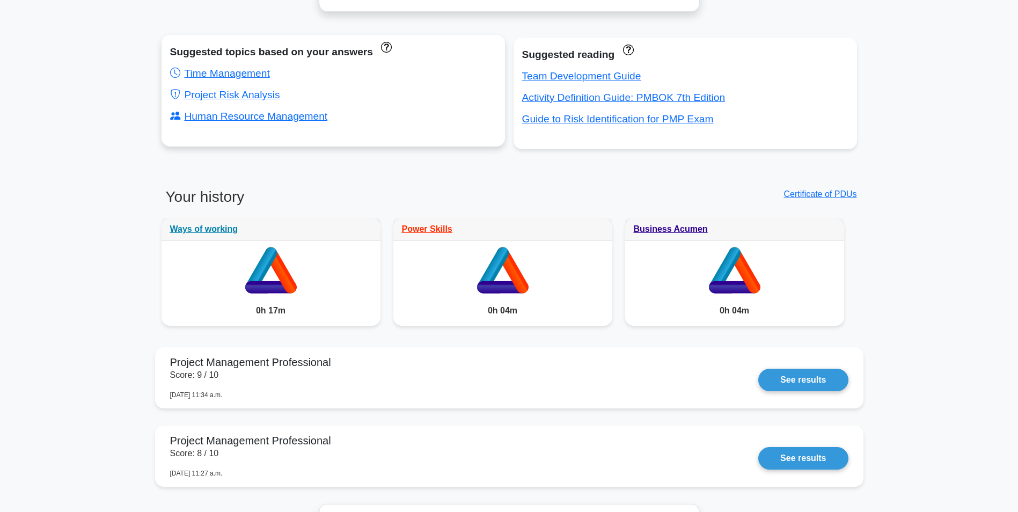
scroll to position [805, 0]
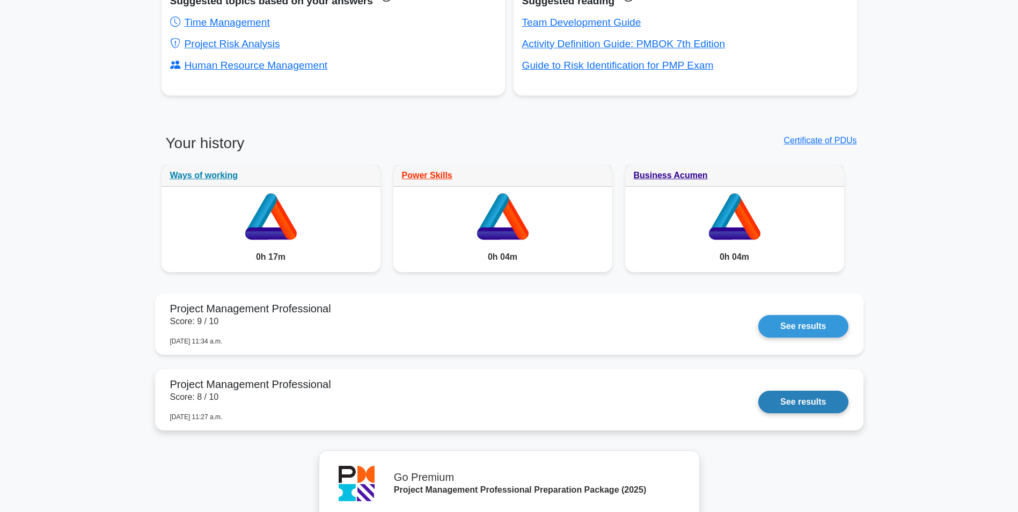
click at [777, 402] on link "See results" at bounding box center [803, 402] width 90 height 23
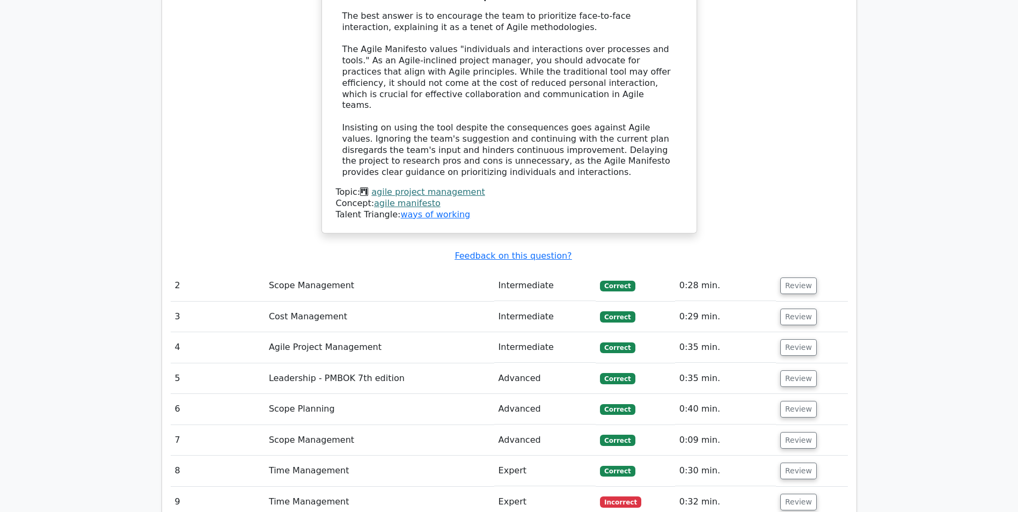
scroll to position [1288, 0]
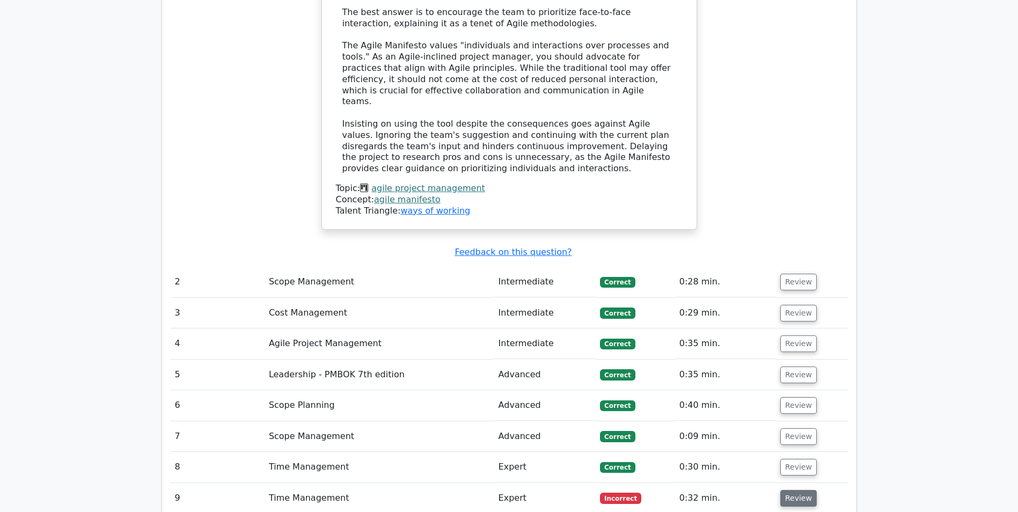
click at [790, 490] on button "Review" at bounding box center [798, 498] width 36 height 17
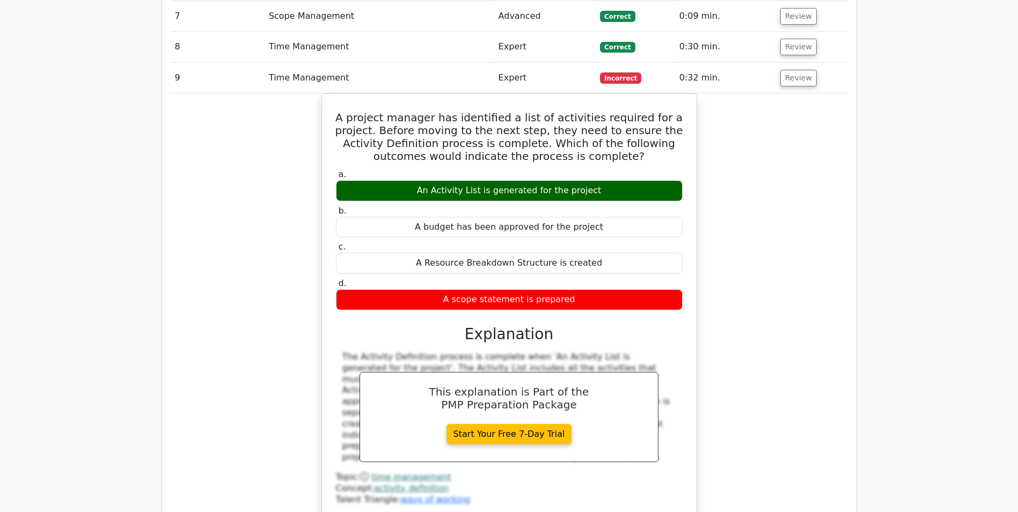
scroll to position [1717, 0]
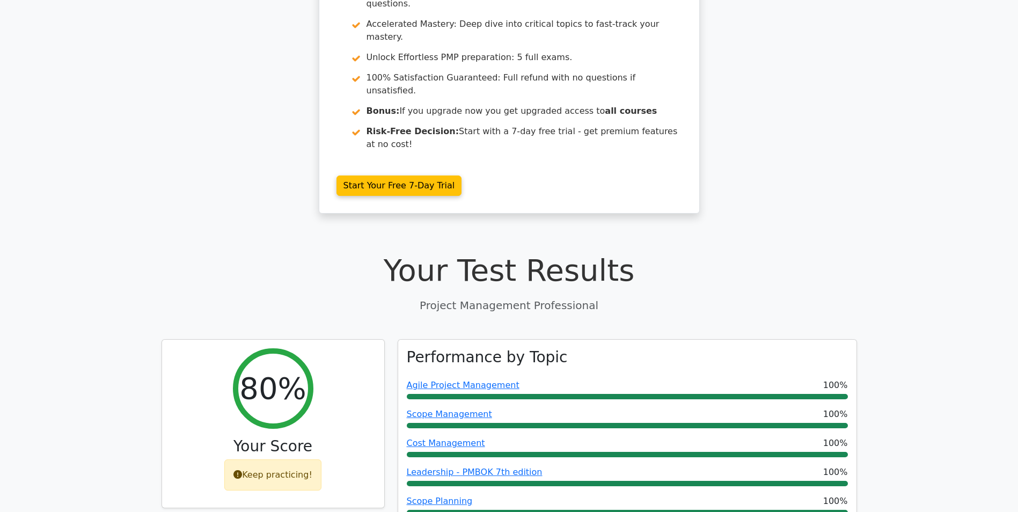
scroll to position [0, 0]
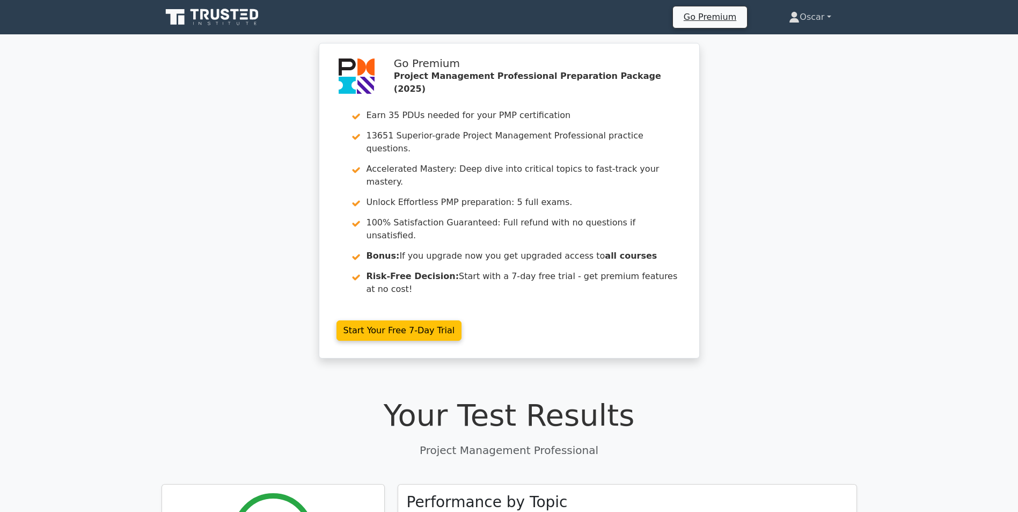
click at [830, 19] on link "Oscar" at bounding box center [809, 16] width 93 height 21
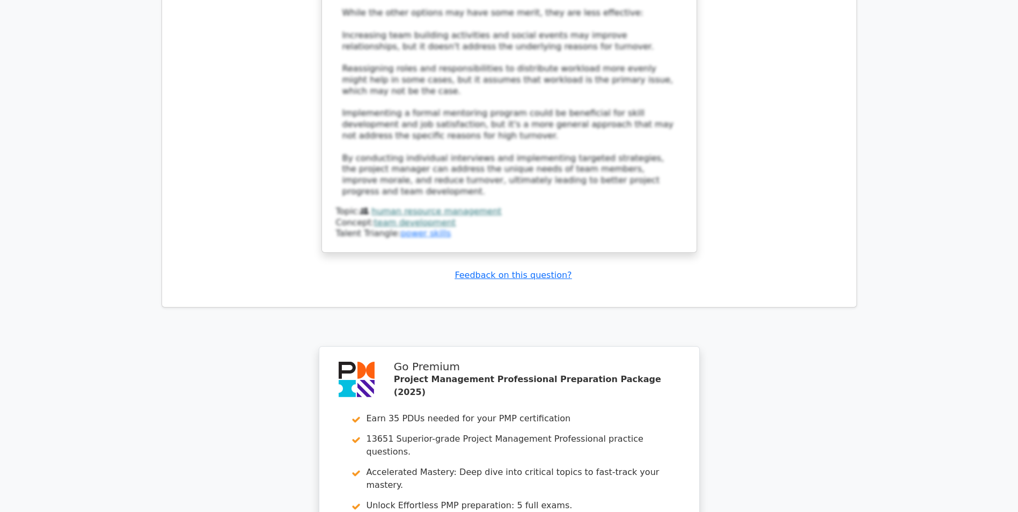
scroll to position [2844, 0]
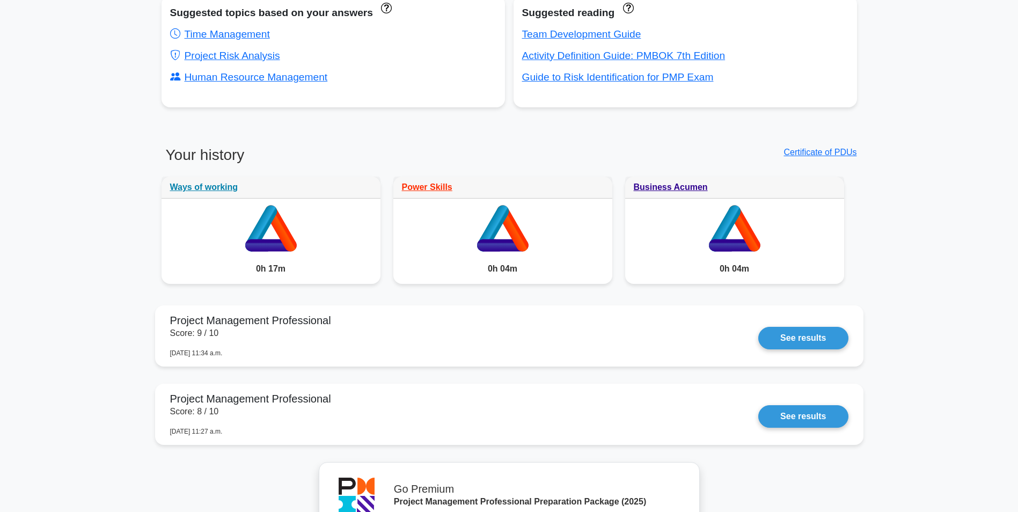
scroll to position [739, 0]
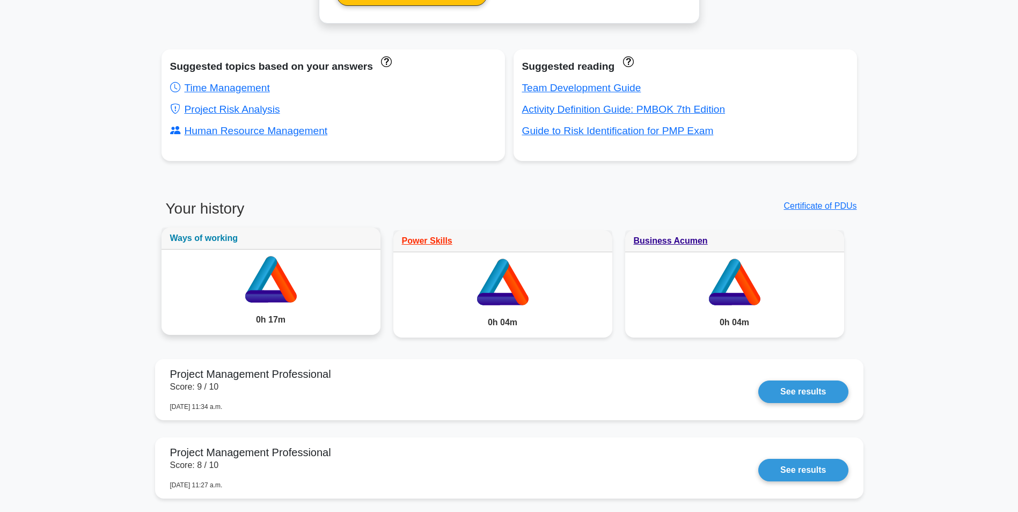
click at [195, 239] on link "Ways of working" at bounding box center [204, 237] width 68 height 9
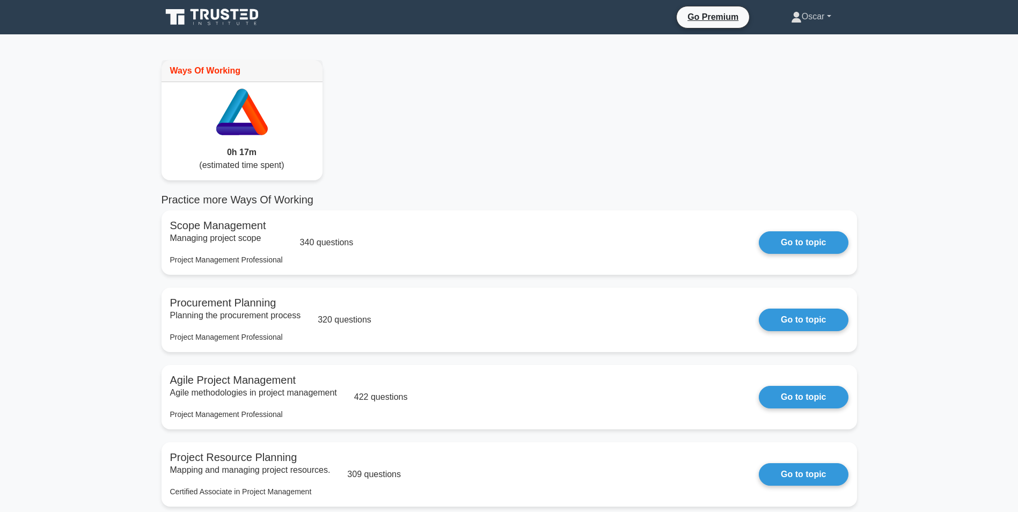
click at [824, 14] on link "Oscar" at bounding box center [811, 16] width 92 height 21
click at [784, 40] on link "Profile" at bounding box center [808, 41] width 85 height 17
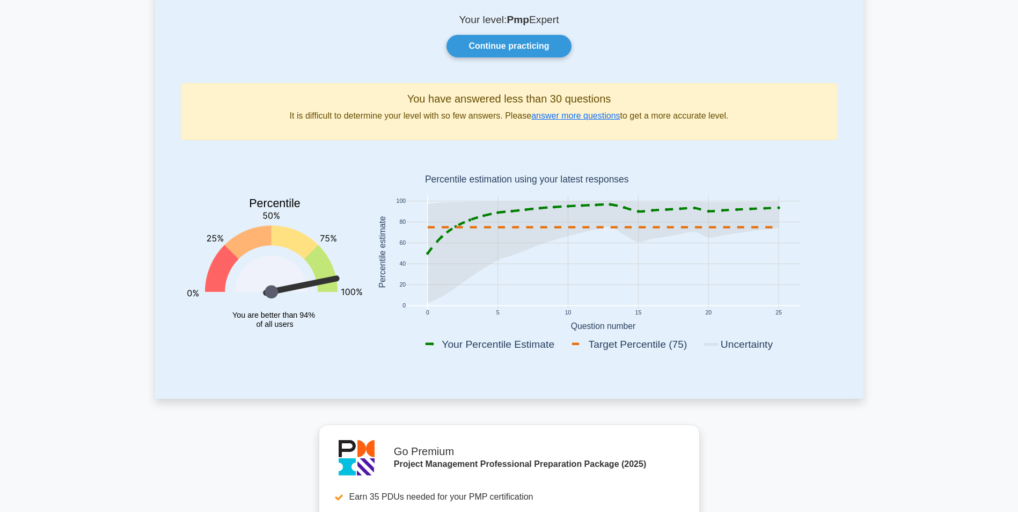
scroll to position [54, 0]
